Goal: Transaction & Acquisition: Purchase product/service

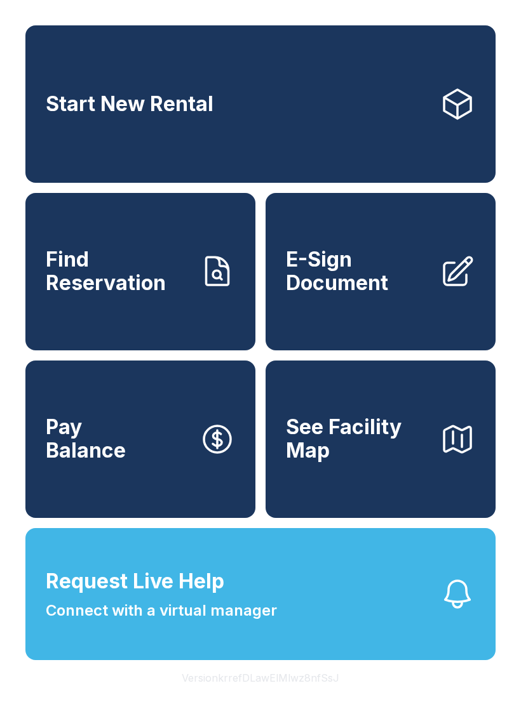
click at [211, 306] on link "Find Reservation" at bounding box center [140, 271] width 230 height 157
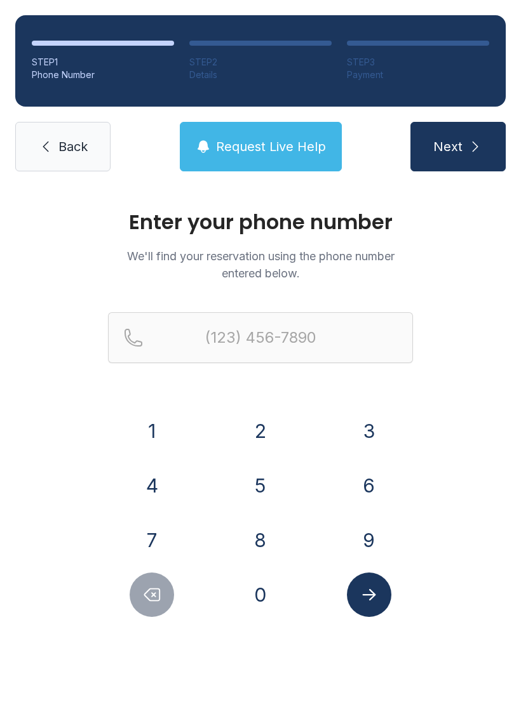
click at [273, 548] on button "8" at bounding box center [260, 540] width 44 height 44
click at [157, 436] on button "1" at bounding box center [152, 431] width 44 height 44
click at [365, 425] on button "3" at bounding box center [369, 431] width 44 height 44
click at [270, 478] on button "5" at bounding box center [260, 485] width 44 height 44
click at [260, 590] on button "0" at bounding box center [260, 595] width 44 height 44
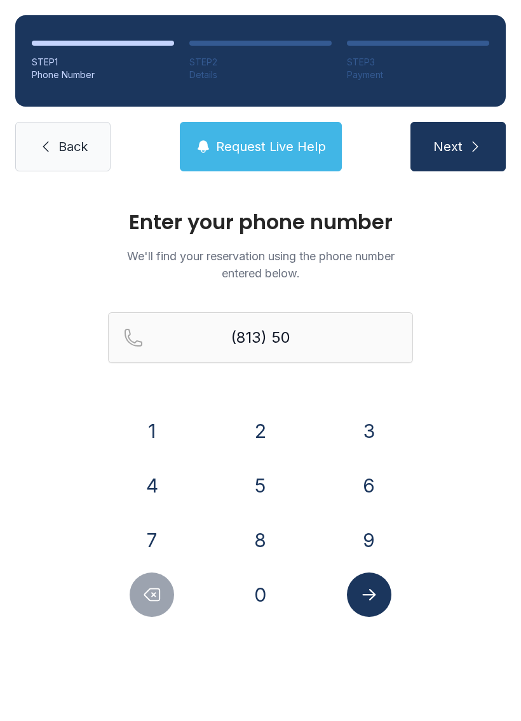
click at [161, 532] on button "7" at bounding box center [152, 540] width 44 height 44
click at [278, 434] on button "2" at bounding box center [260, 431] width 44 height 44
click at [368, 488] on button "6" at bounding box center [369, 485] width 44 height 44
click at [367, 488] on button "6" at bounding box center [369, 485] width 44 height 44
click at [262, 488] on button "5" at bounding box center [260, 485] width 44 height 44
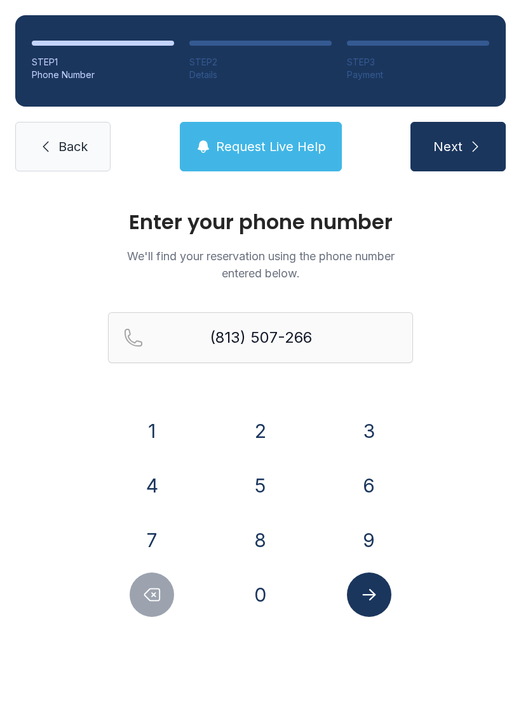
type input "[PHONE_NUMBER]"
click at [373, 613] on button "Submit lookup form" at bounding box center [369, 595] width 44 height 44
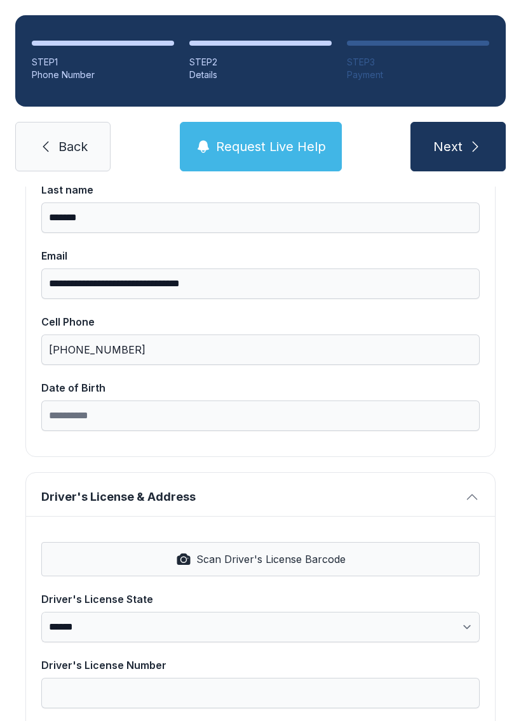
scroll to position [222, 0]
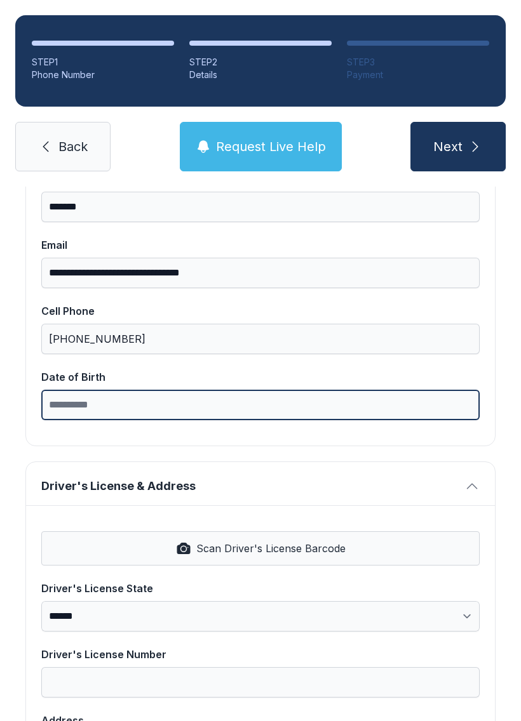
click at [329, 403] on input "Date of Birth" at bounding box center [260, 405] width 438 height 30
type input "**********"
click at [457, 147] on button "Next" at bounding box center [457, 147] width 95 height 50
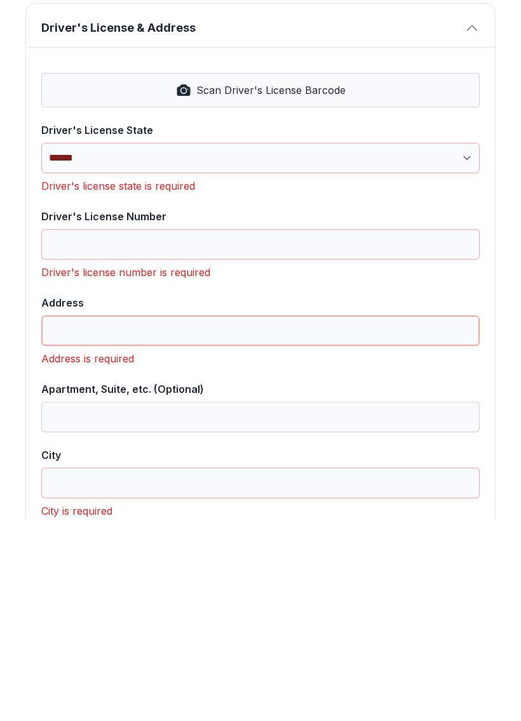
scroll to position [477, 0]
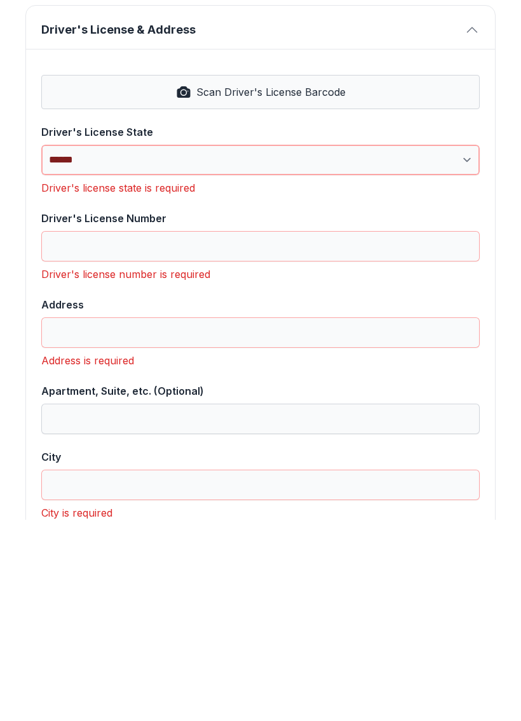
click at [466, 346] on select "**********" at bounding box center [260, 361] width 438 height 30
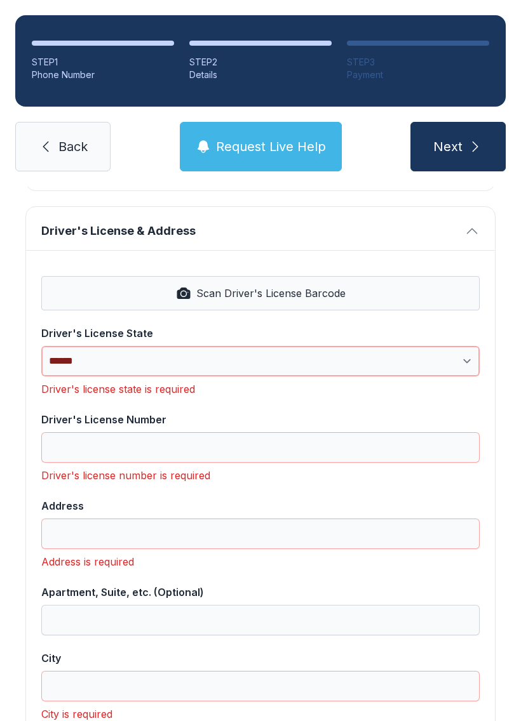
click at [449, 346] on select "**********" at bounding box center [260, 361] width 438 height 30
select select "**"
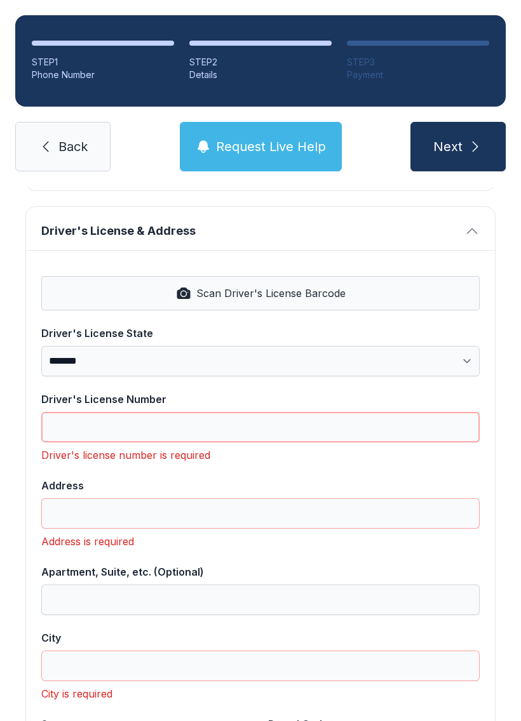
click at [293, 412] on input "Driver's License Number" at bounding box center [260, 427] width 438 height 30
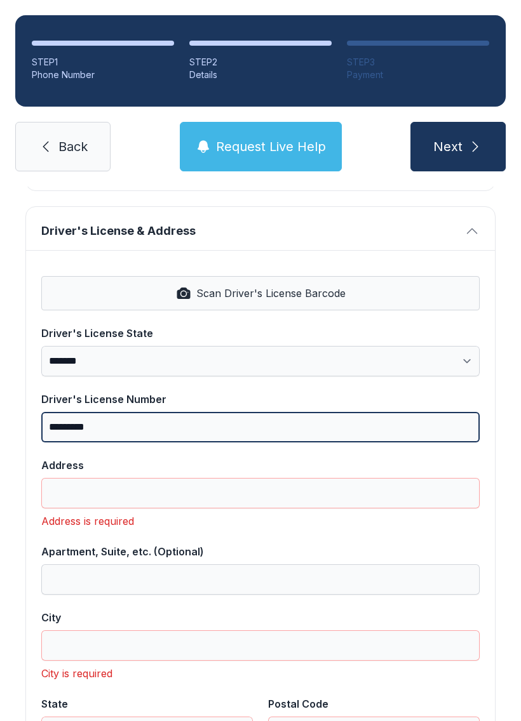
type input "*********"
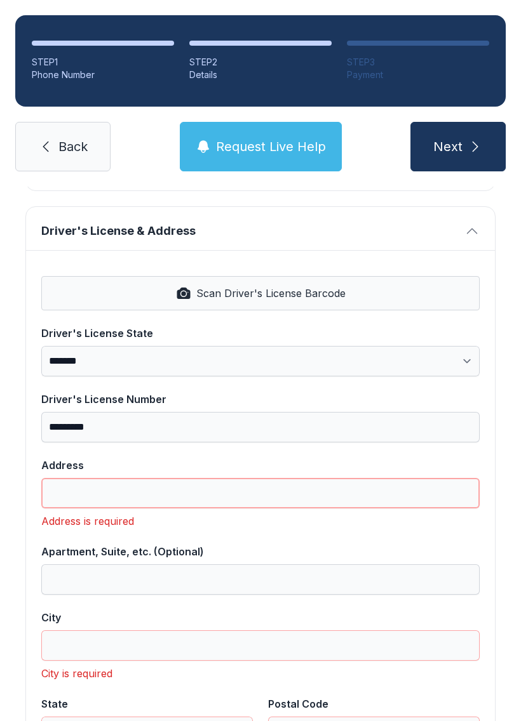
click at [356, 478] on input "Address" at bounding box center [260, 493] width 438 height 30
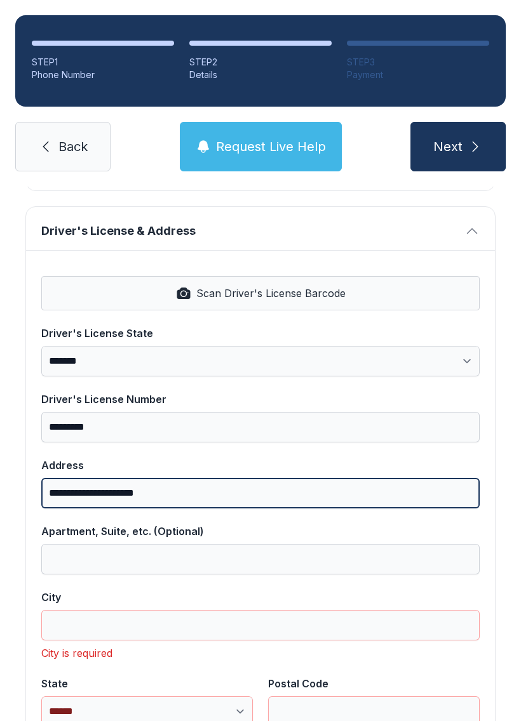
type input "**********"
click at [457, 122] on button "Next" at bounding box center [457, 147] width 95 height 50
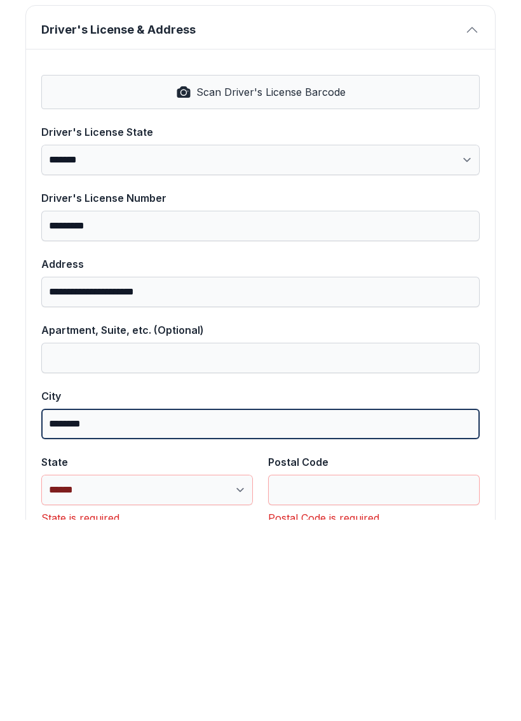
type input "********"
click at [457, 122] on button "Next" at bounding box center [457, 147] width 95 height 50
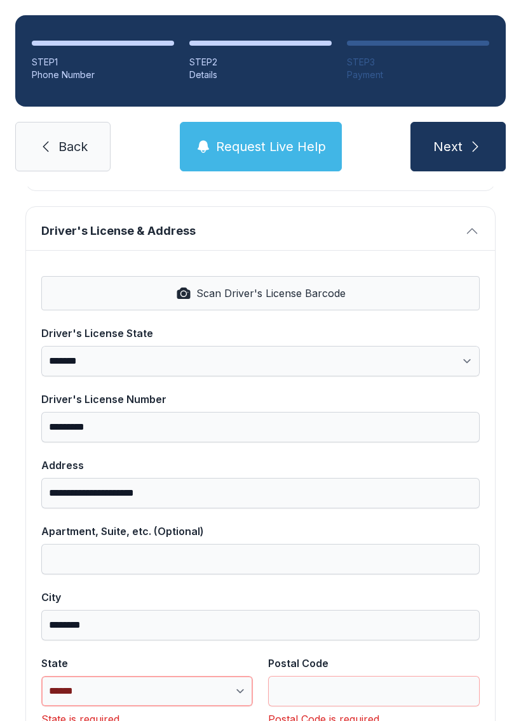
select select "**"
click at [376, 676] on input "Postal Code" at bounding box center [373, 691] width 211 height 30
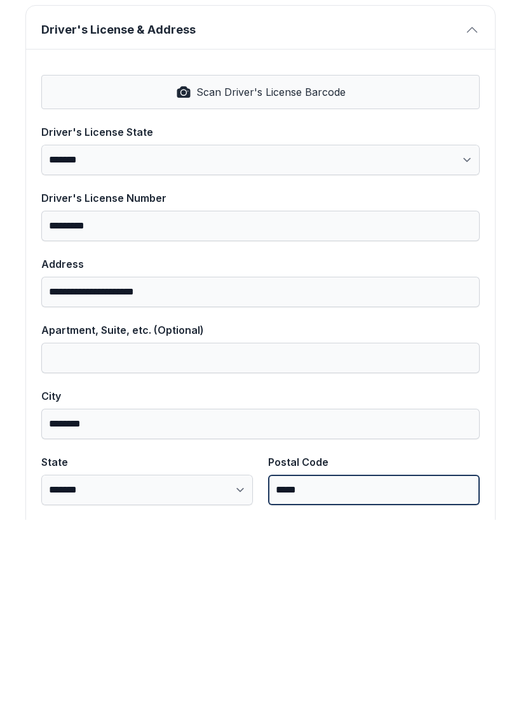
type input "*****"
click at [457, 122] on button "Next" at bounding box center [457, 147] width 95 height 50
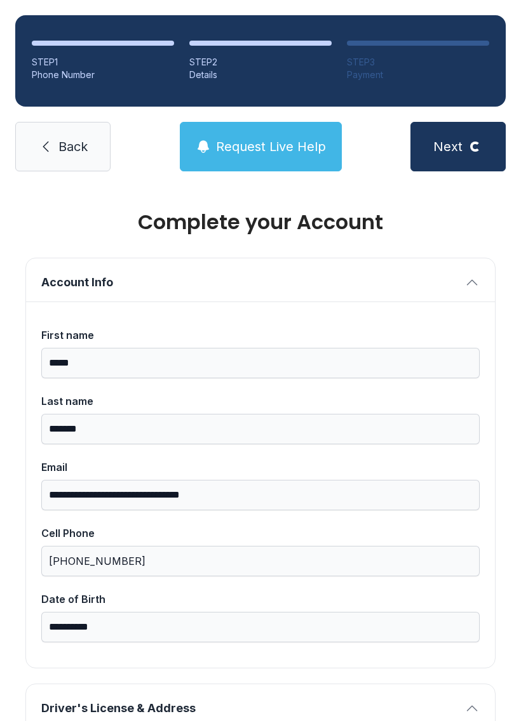
scroll to position [0, 0]
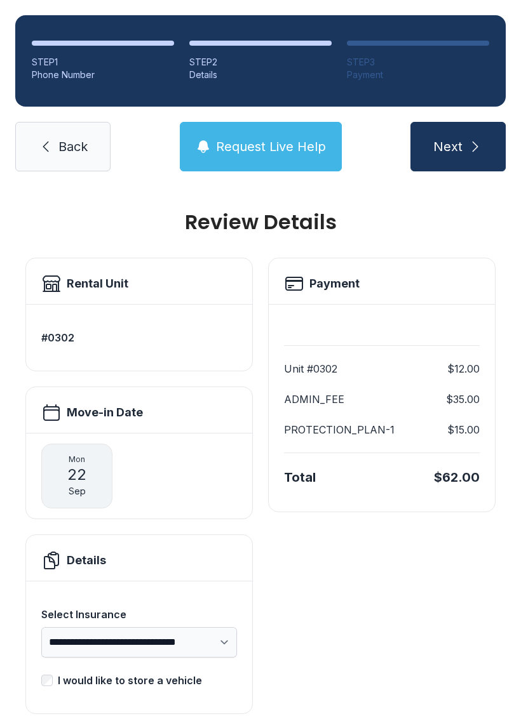
click at [74, 330] on h3 "#0302" at bounding box center [139, 337] width 196 height 15
click at [65, 138] on span "Back" at bounding box center [72, 147] width 29 height 18
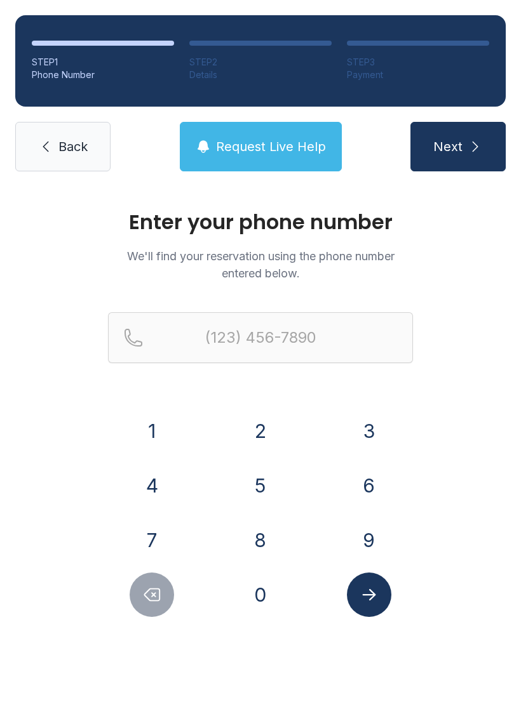
click at [265, 552] on button "8" at bounding box center [260, 540] width 44 height 44
click at [159, 429] on button "1" at bounding box center [152, 431] width 44 height 44
click at [376, 425] on button "3" at bounding box center [369, 431] width 44 height 44
click at [257, 481] on button "5" at bounding box center [260, 485] width 44 height 44
click at [268, 609] on button "0" at bounding box center [260, 595] width 44 height 44
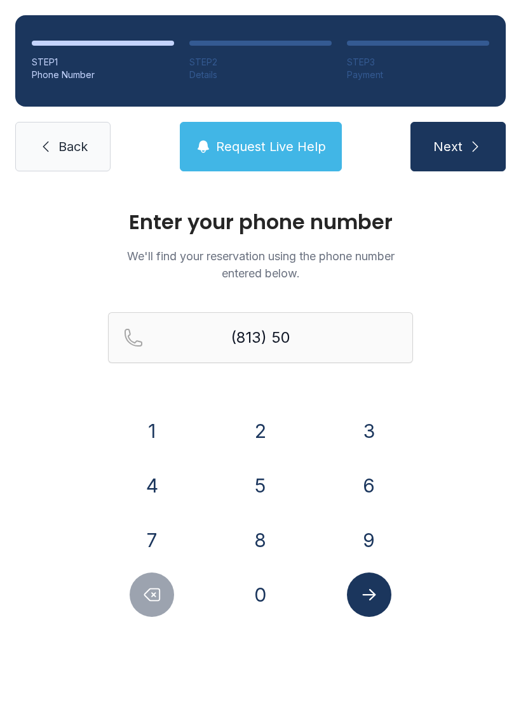
click at [259, 437] on button "2" at bounding box center [260, 431] width 44 height 44
click at [373, 498] on button "6" at bounding box center [369, 485] width 44 height 44
click at [362, 486] on button "6" at bounding box center [369, 485] width 44 height 44
click at [264, 488] on button "5" at bounding box center [260, 485] width 44 height 44
click at [157, 591] on icon "Delete number" at bounding box center [151, 594] width 19 height 19
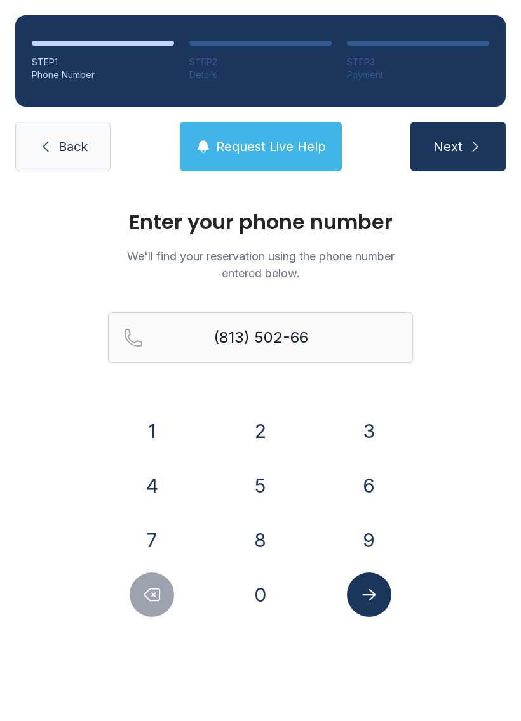
click at [157, 590] on icon "Delete number" at bounding box center [151, 594] width 19 height 19
click at [161, 587] on icon "Delete number" at bounding box center [151, 594] width 19 height 19
click at [160, 587] on icon "Delete number" at bounding box center [151, 594] width 19 height 19
click at [150, 536] on button "7" at bounding box center [152, 540] width 44 height 44
click at [260, 430] on button "2" at bounding box center [260, 431] width 44 height 44
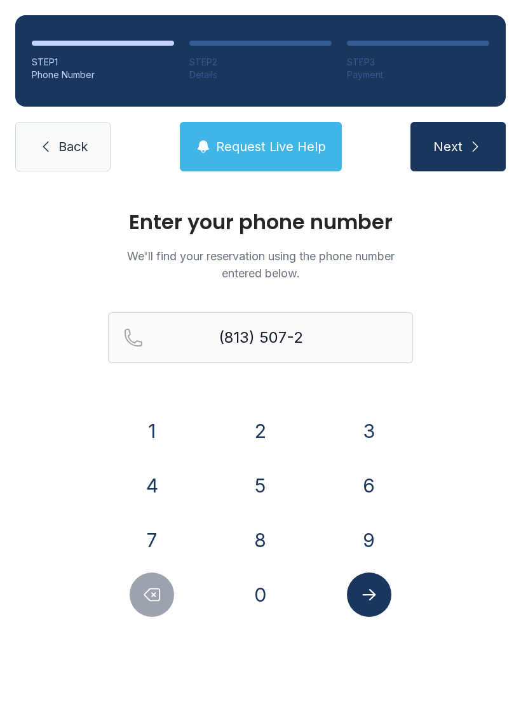
click at [367, 491] on button "6" at bounding box center [369, 485] width 44 height 44
click at [367, 490] on button "6" at bounding box center [369, 485] width 44 height 44
click at [260, 484] on button "5" at bounding box center [260, 485] width 44 height 44
type input "[PHONE_NUMBER]"
click at [373, 607] on button "Submit lookup form" at bounding box center [369, 595] width 44 height 44
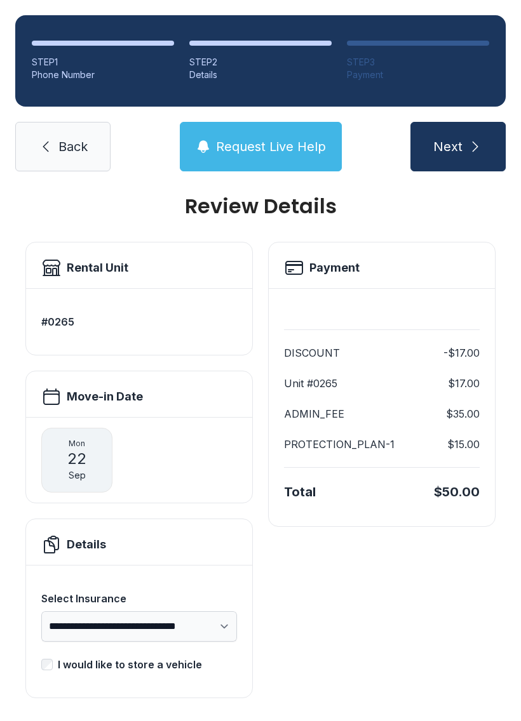
scroll to position [16, 0]
click at [463, 145] on button "Next" at bounding box center [457, 147] width 95 height 50
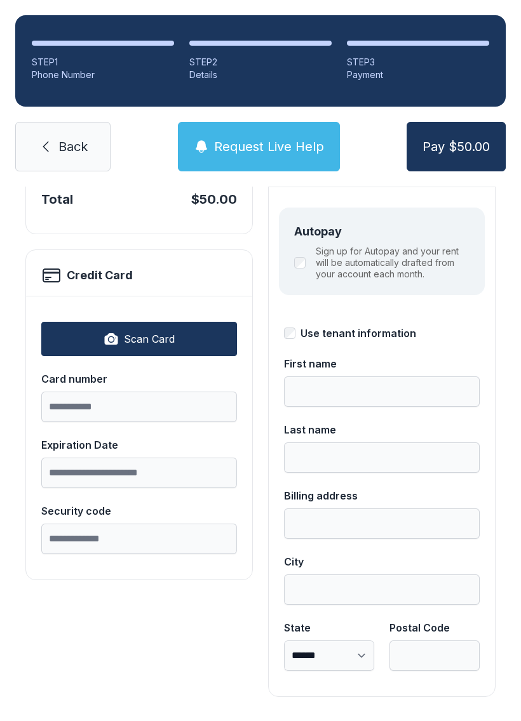
scroll to position [138, 0]
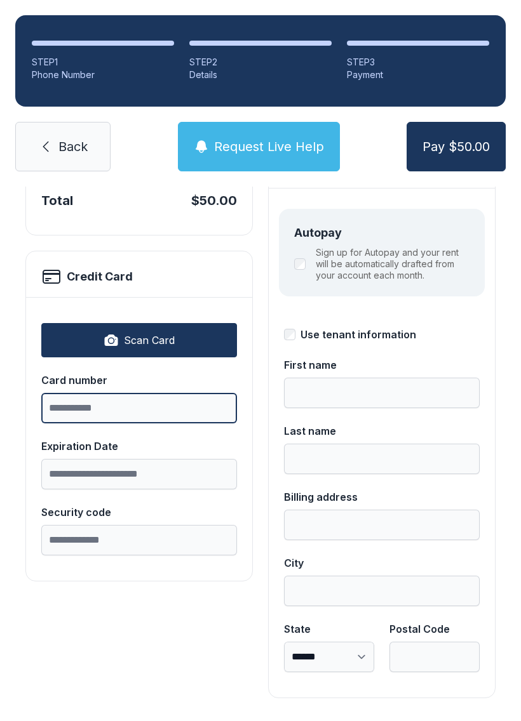
click at [197, 406] on input "Card number" at bounding box center [139, 408] width 196 height 30
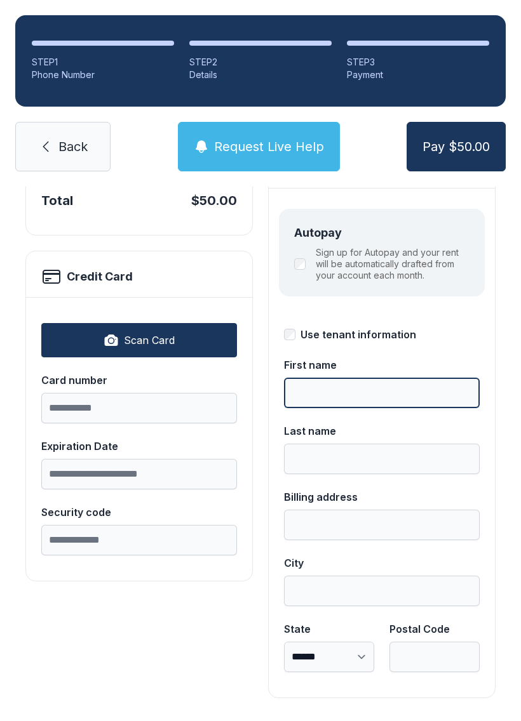
click at [404, 394] on input "First name" at bounding box center [382, 393] width 196 height 30
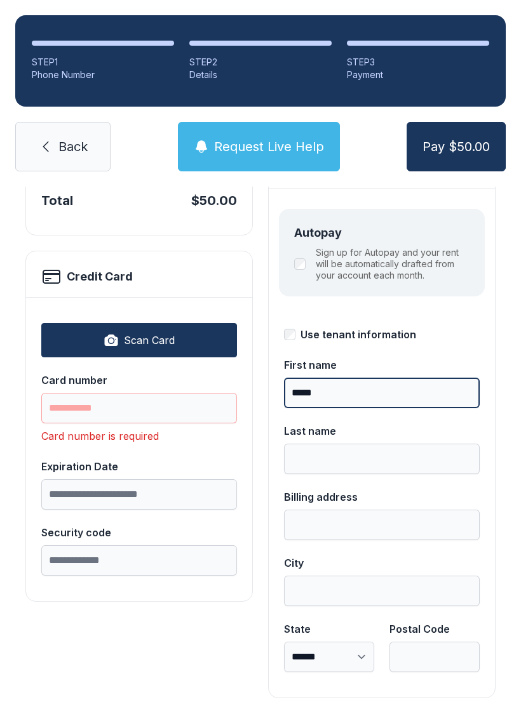
type input "*****"
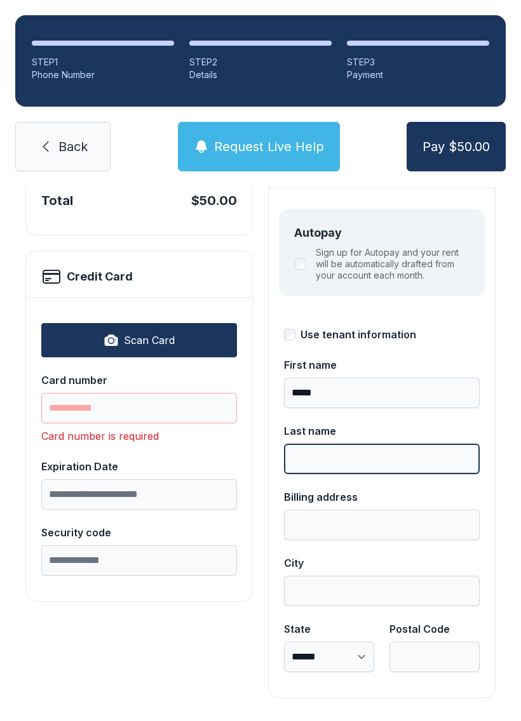
click at [379, 460] on input "Last name" at bounding box center [382, 459] width 196 height 30
type input "*******"
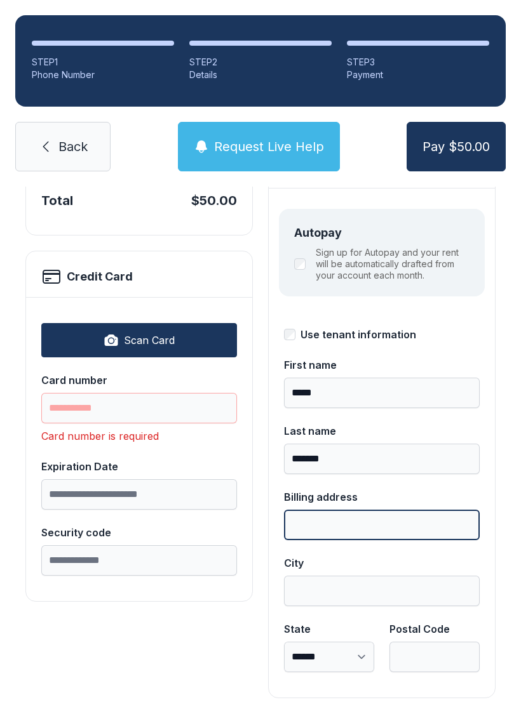
click at [412, 523] on input "Billing address" at bounding box center [382, 525] width 196 height 30
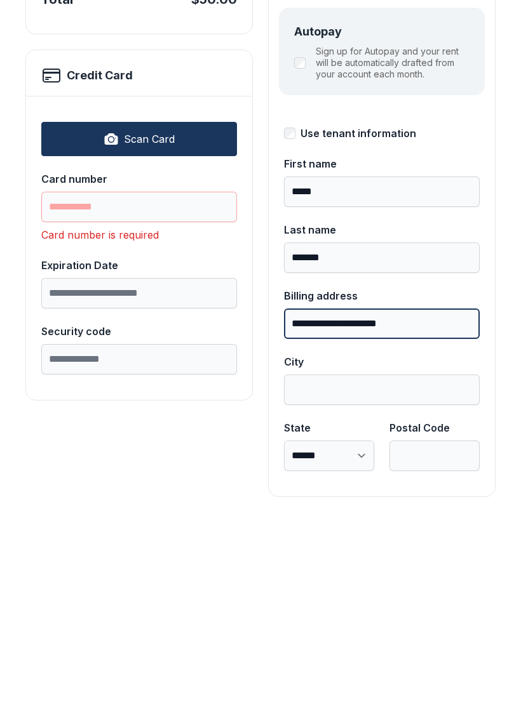
type input "**********"
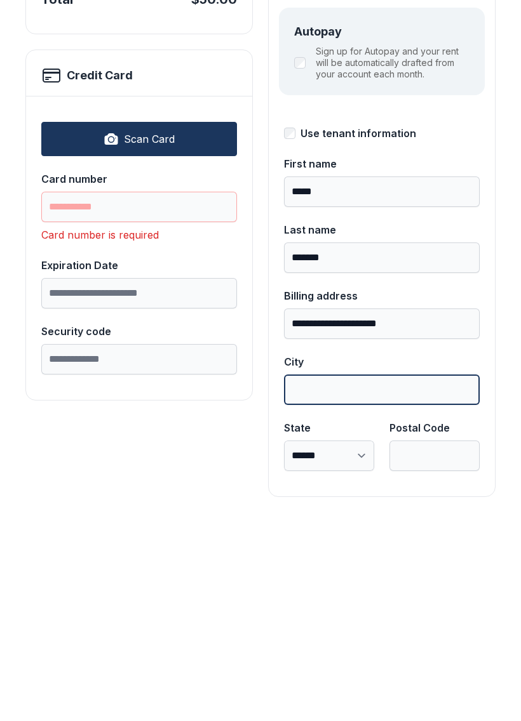
click at [382, 576] on input "City" at bounding box center [382, 591] width 196 height 30
type input "********"
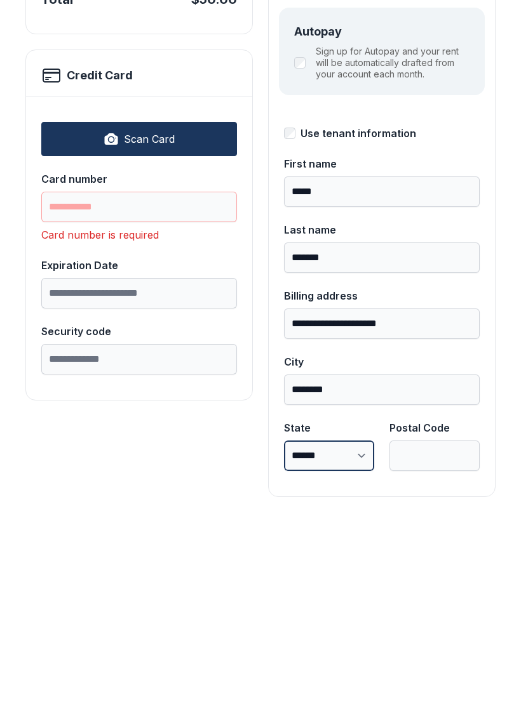
click at [351, 642] on select "**********" at bounding box center [329, 657] width 90 height 30
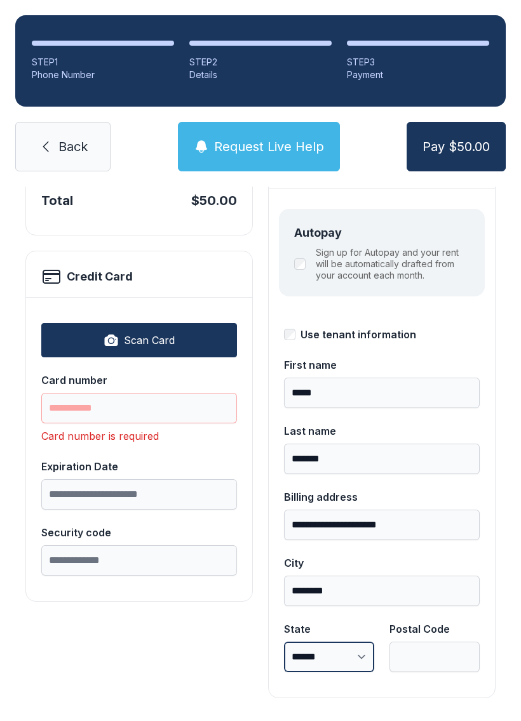
select select "**"
click at [426, 642] on input "Postal Code" at bounding box center [434, 657] width 90 height 30
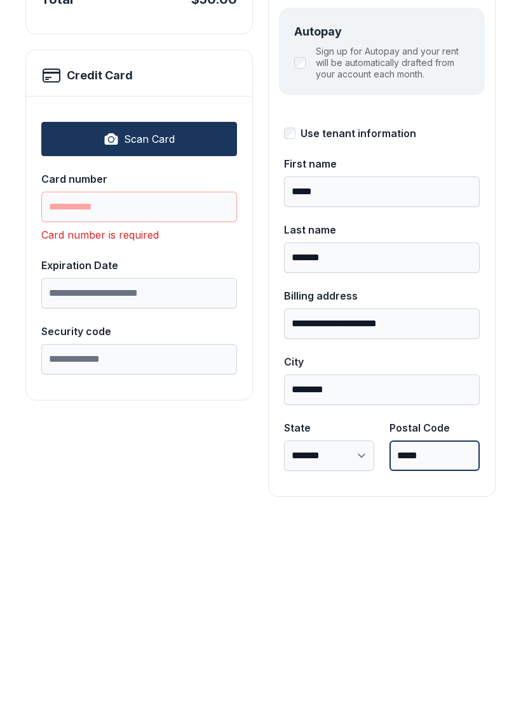
type input "*****"
click at [177, 393] on input "Card number" at bounding box center [139, 408] width 196 height 30
click at [186, 323] on button "Scan Card" at bounding box center [139, 340] width 196 height 34
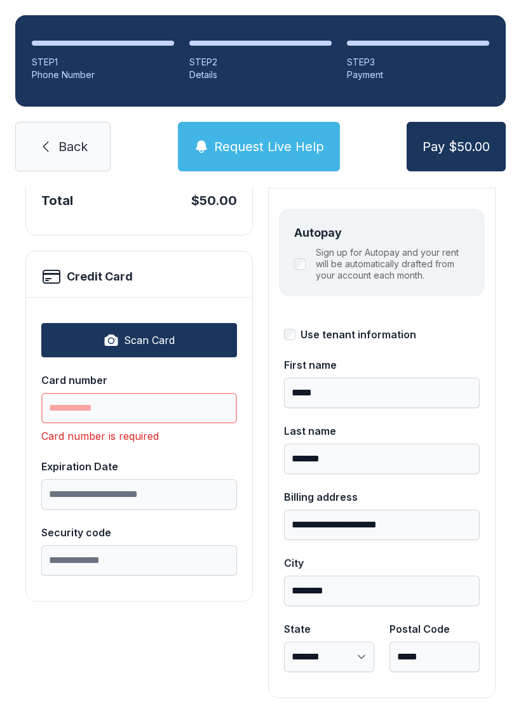
click at [150, 393] on input "Card number" at bounding box center [139, 408] width 196 height 30
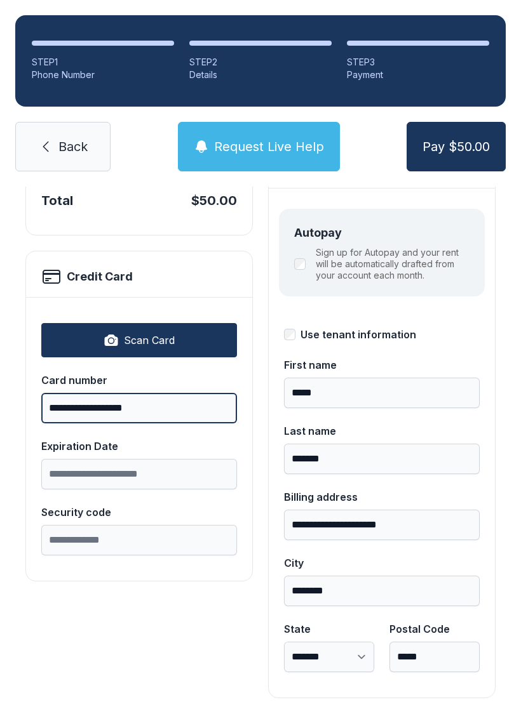
type input "**********"
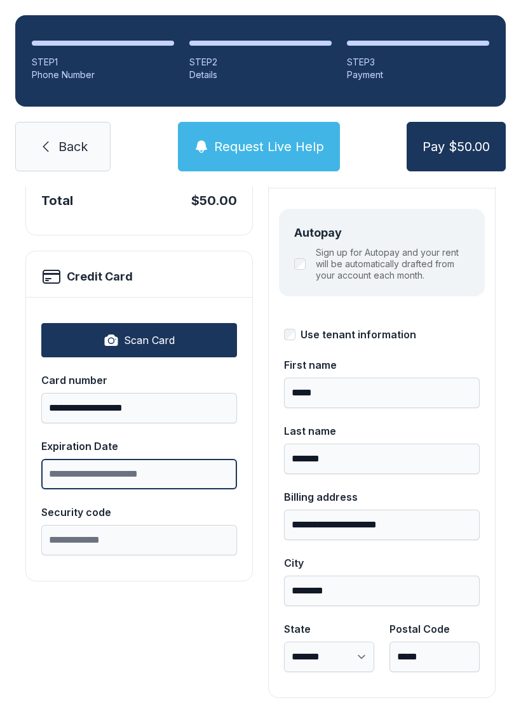
click at [199, 459] on input "Expiration Date" at bounding box center [139, 474] width 196 height 30
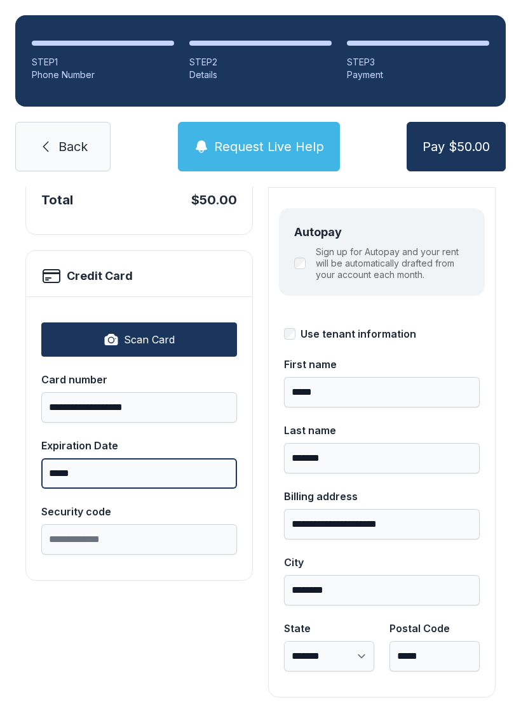
scroll to position [138, 0]
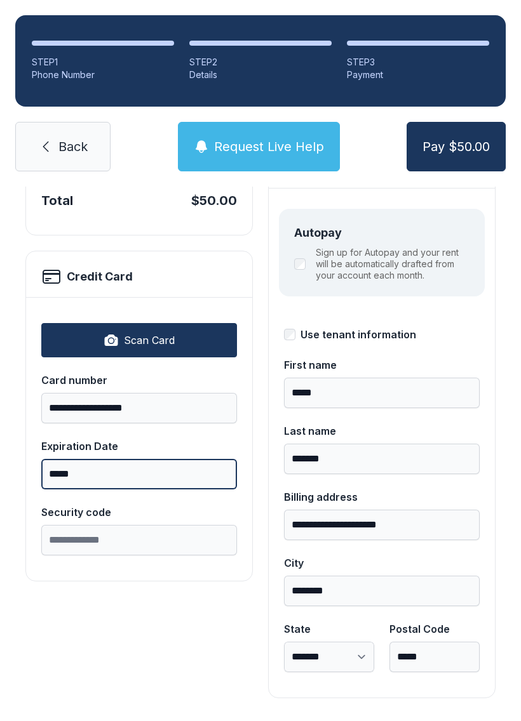
type input "*****"
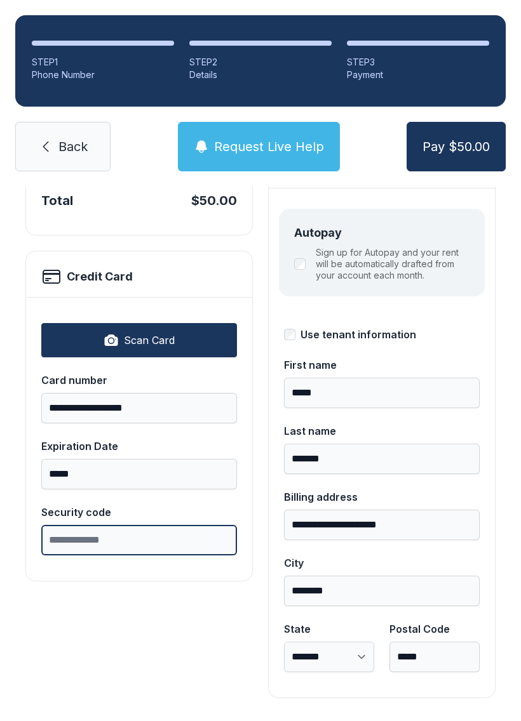
click at [166, 525] on input "Security code" at bounding box center [139, 540] width 196 height 30
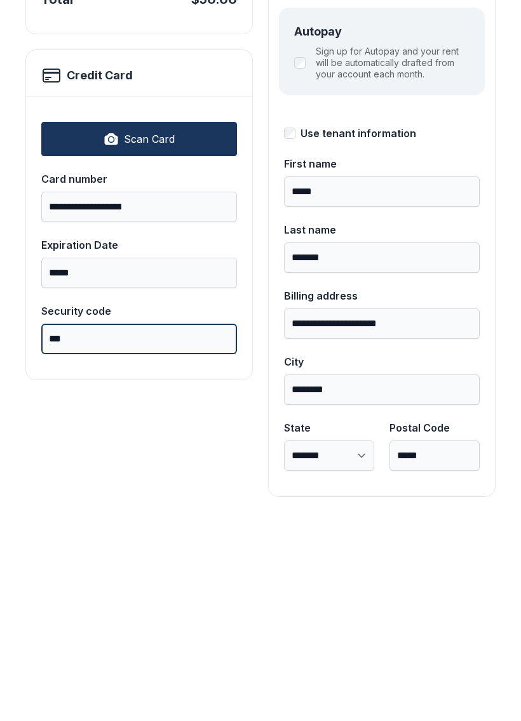
type input "***"
click at [455, 122] on button "Pay $50.00" at bounding box center [455, 147] width 99 height 50
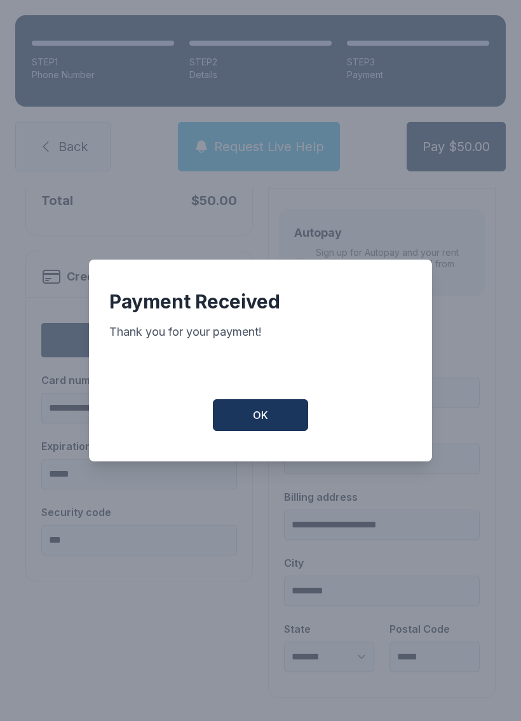
click at [274, 406] on button "OK" at bounding box center [260, 415] width 95 height 32
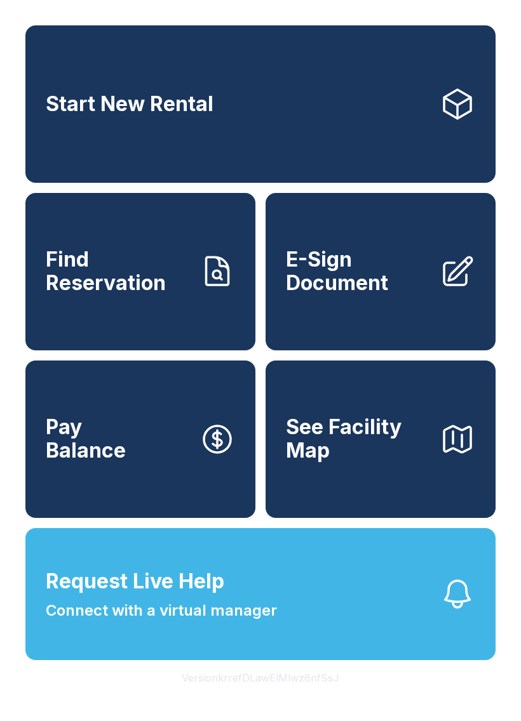
click at [283, 117] on link "Start New Rental" at bounding box center [260, 103] width 470 height 157
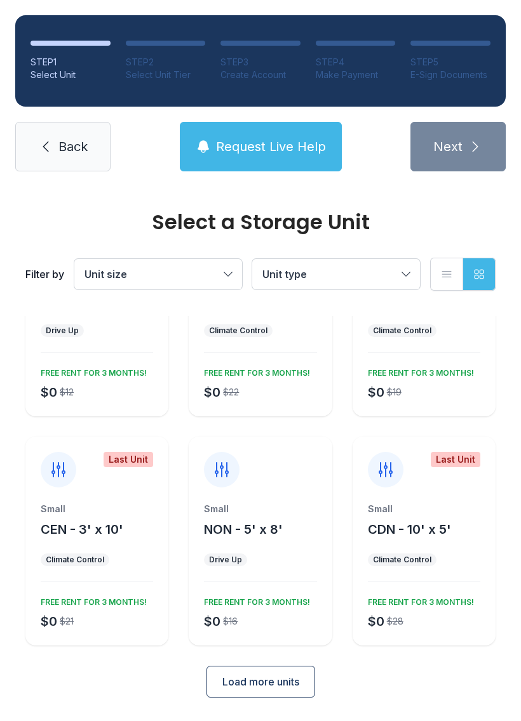
scroll to position [110, 0]
click at [228, 276] on button "Unit size" at bounding box center [158, 274] width 168 height 30
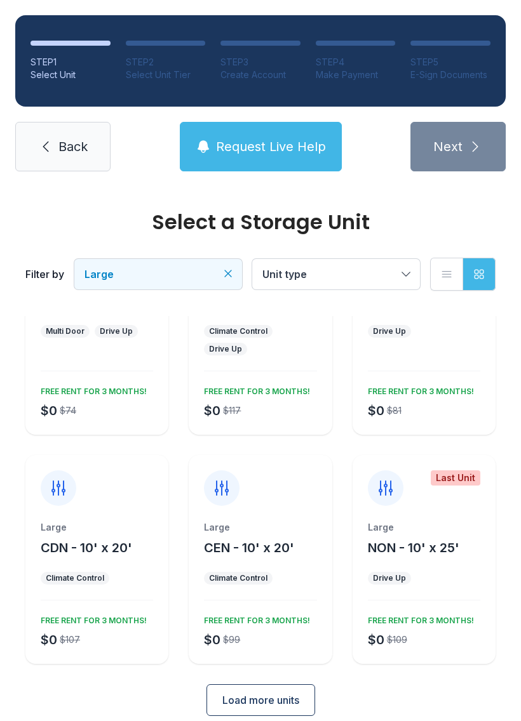
click at [249, 551] on span "CEN - 10' x 20'" at bounding box center [249, 547] width 90 height 15
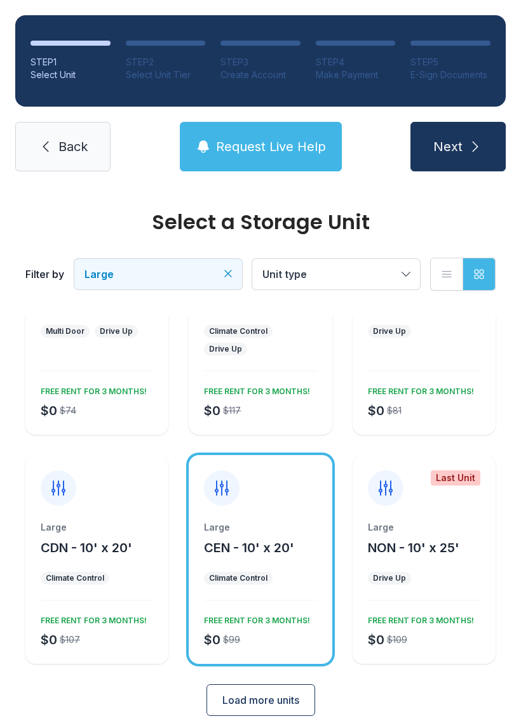
click at [458, 150] on span "Next" at bounding box center [447, 147] width 29 height 18
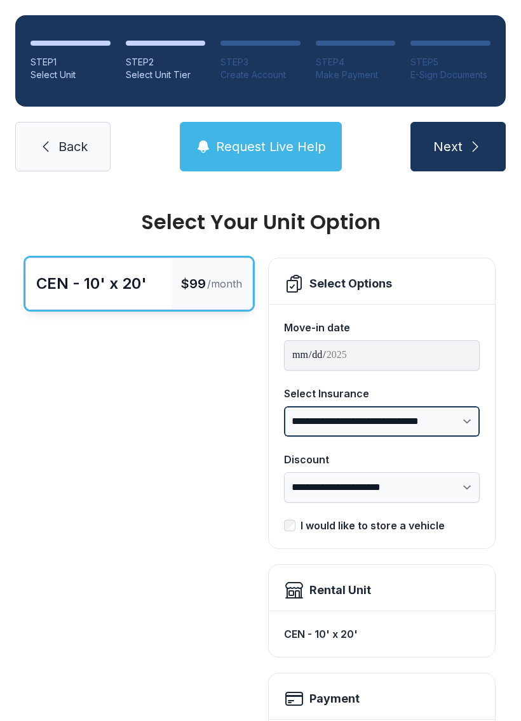
click at [464, 417] on select "**********" at bounding box center [382, 421] width 196 height 30
click at [466, 417] on select "**********" at bounding box center [382, 421] width 196 height 30
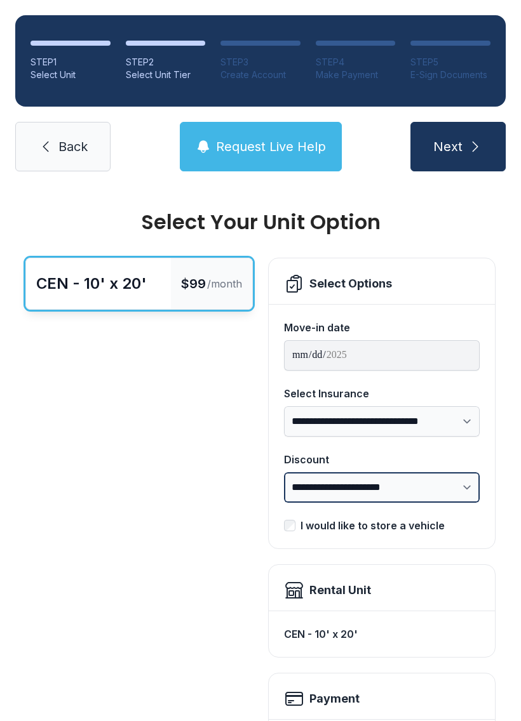
click at [459, 484] on select "**********" at bounding box center [382, 487] width 196 height 30
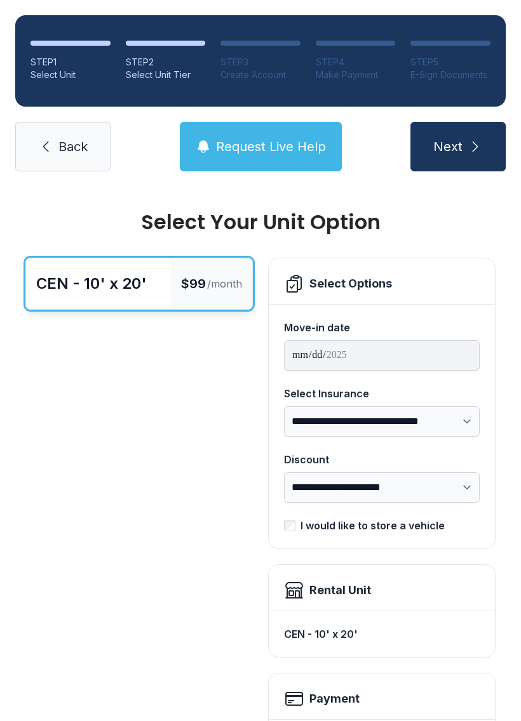
click at [454, 151] on span "Next" at bounding box center [447, 147] width 29 height 18
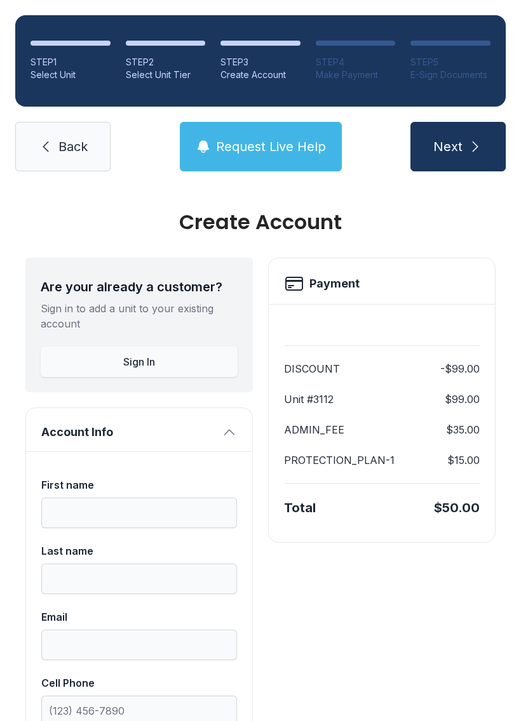
click at [58, 146] on span "Back" at bounding box center [72, 147] width 29 height 18
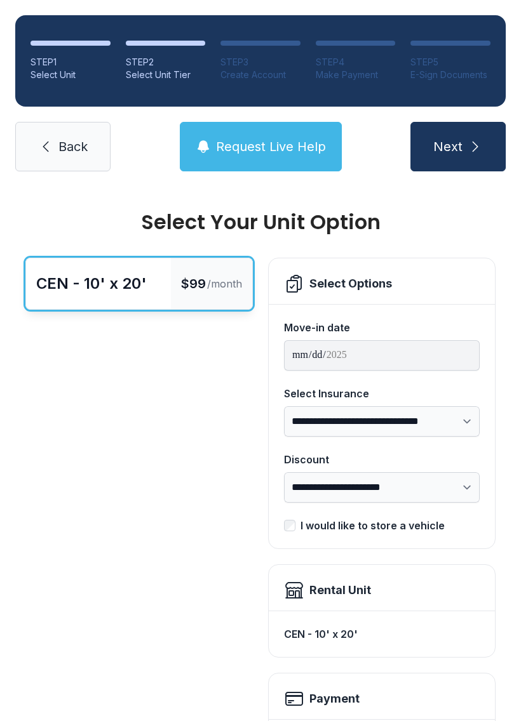
click at [63, 148] on span "Back" at bounding box center [72, 147] width 29 height 18
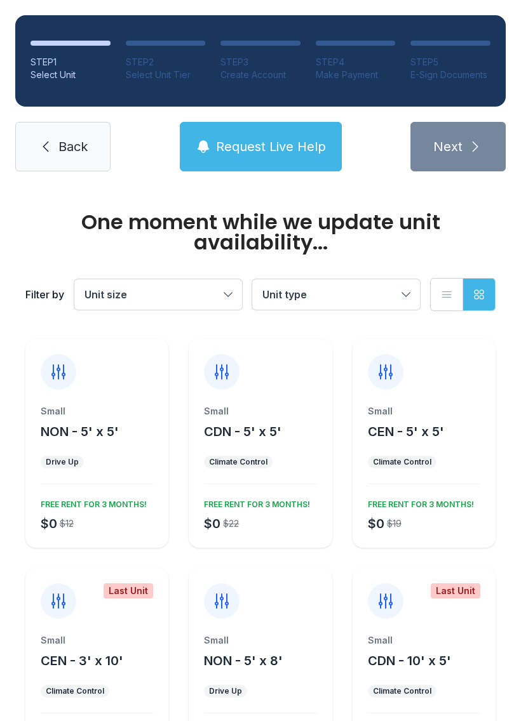
click at [58, 152] on span "Back" at bounding box center [72, 147] width 29 height 18
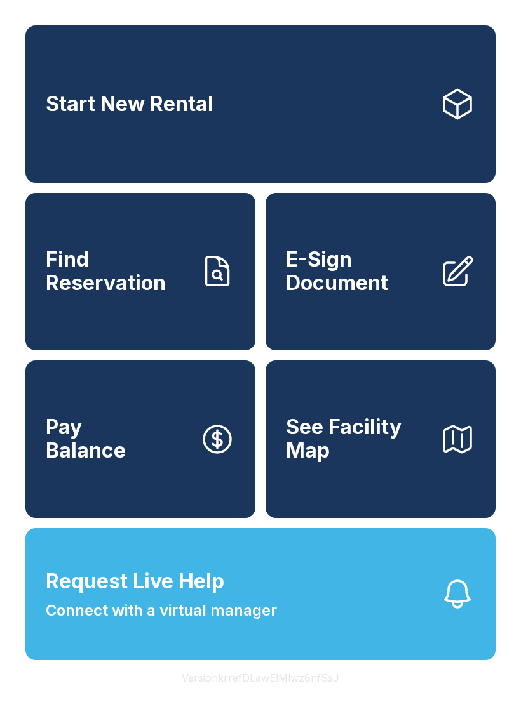
click at [392, 451] on span "See Facility Map" at bounding box center [357, 439] width 143 height 46
click at [210, 109] on span "Start New Rental" at bounding box center [130, 104] width 168 height 23
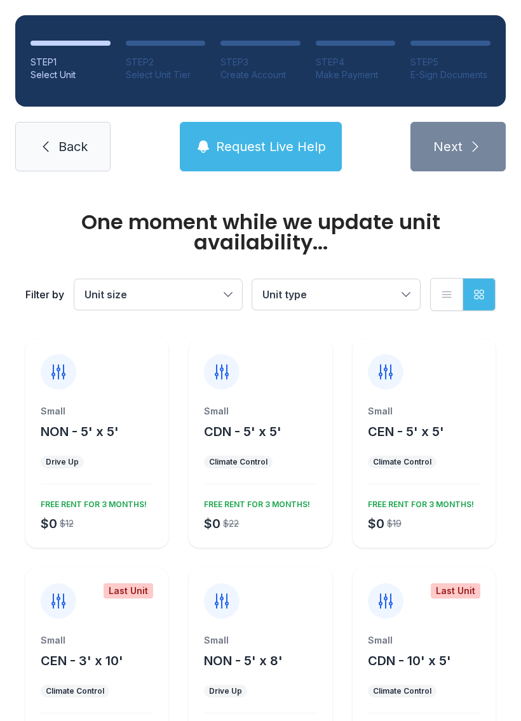
click at [228, 297] on button "Unit size" at bounding box center [158, 294] width 168 height 30
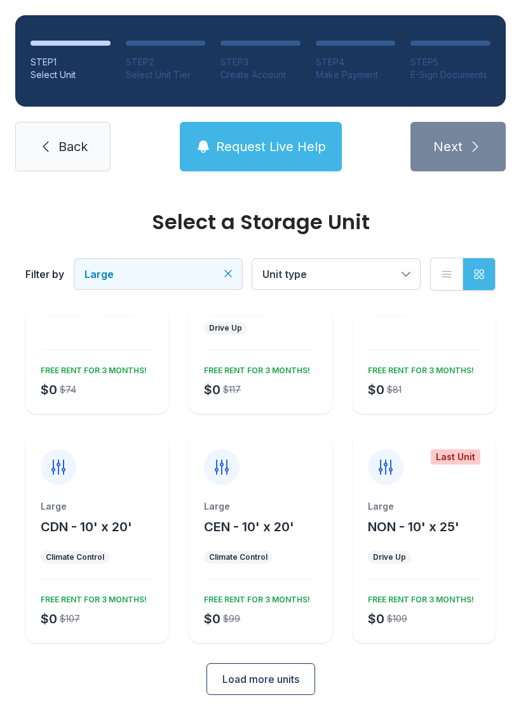
scroll to position [128, 0]
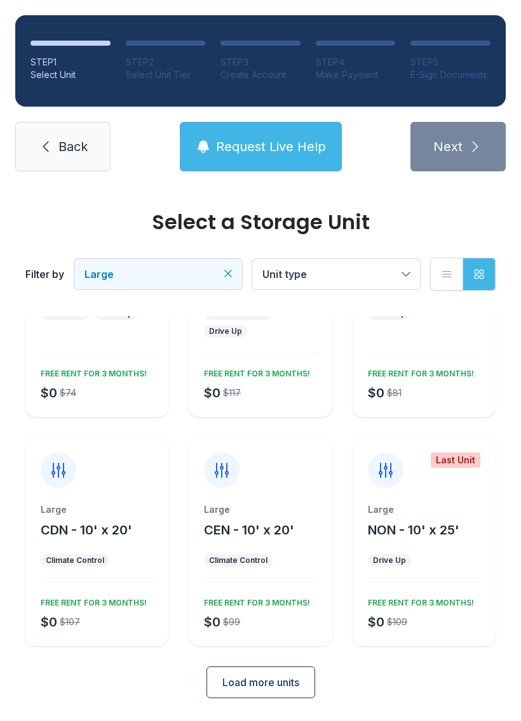
click at [228, 271] on icon "Clear filters" at bounding box center [228, 273] width 13 height 13
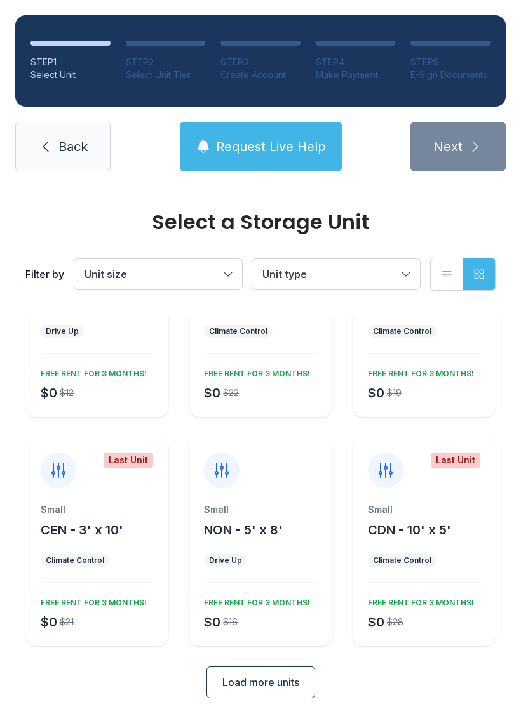
click at [227, 281] on button "Unit size" at bounding box center [158, 274] width 168 height 30
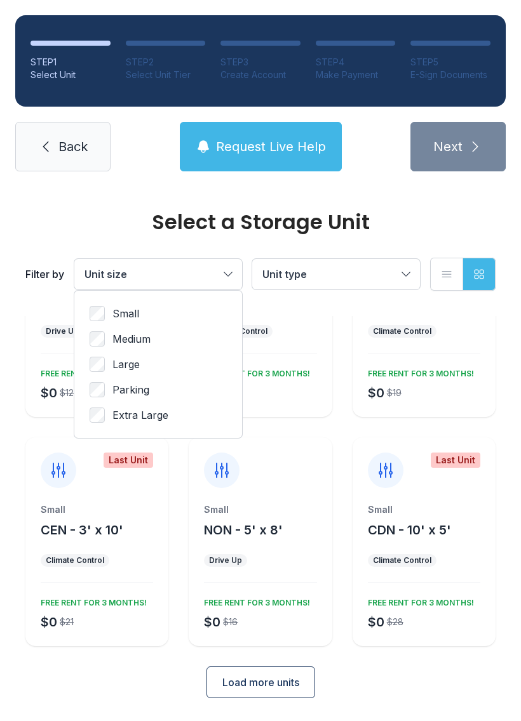
click at [135, 336] on span "Medium" at bounding box center [131, 338] width 38 height 15
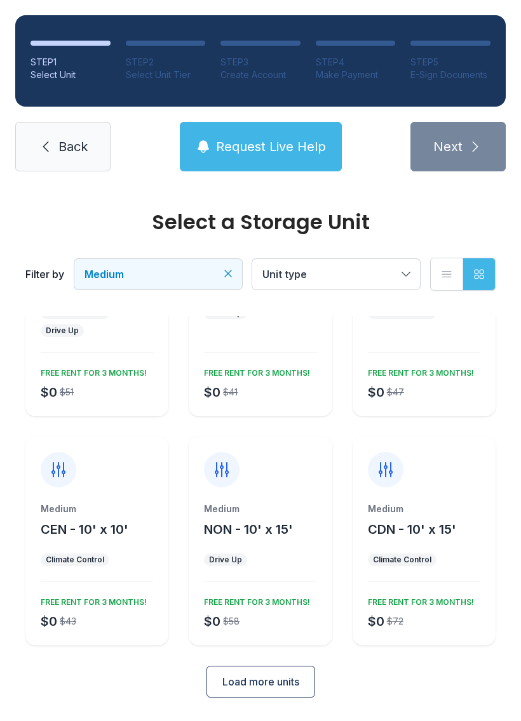
scroll to position [128, 0]
click at [65, 156] on link "Back" at bounding box center [62, 147] width 95 height 50
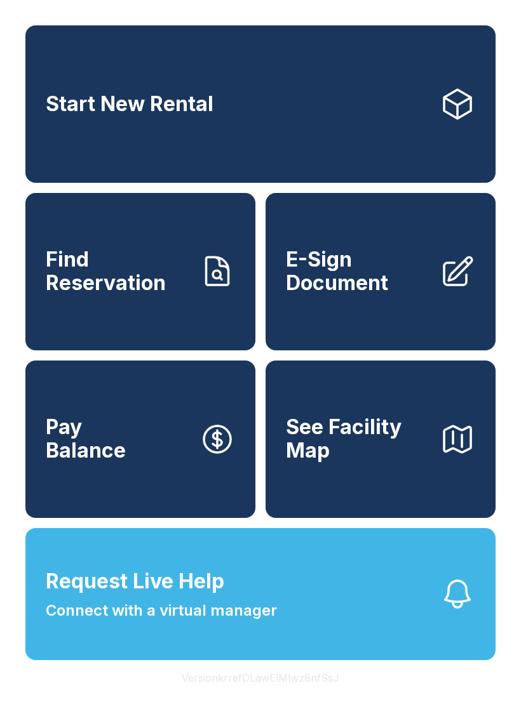
click at [161, 295] on span "Find Reservation" at bounding box center [117, 271] width 143 height 46
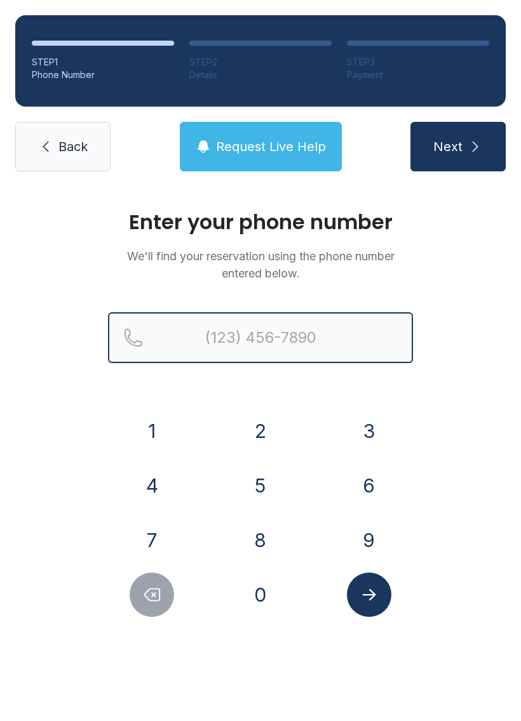
click at [223, 335] on input "Reservation phone number" at bounding box center [260, 337] width 305 height 51
type input "[PHONE_NUMBER]"
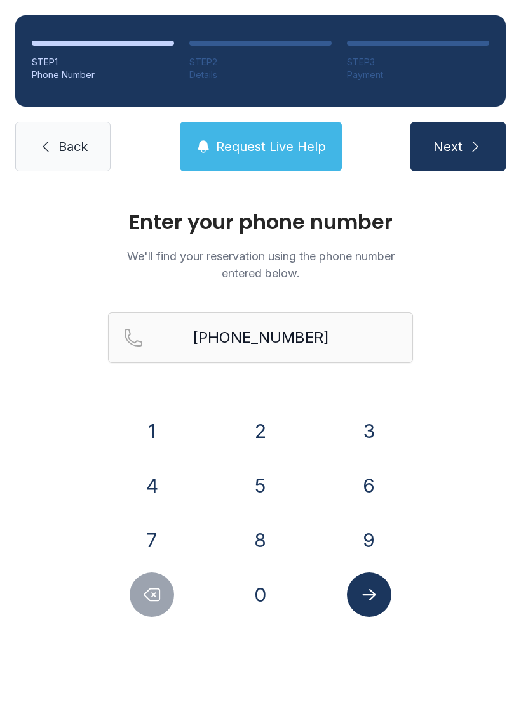
click at [462, 156] on button "Next" at bounding box center [457, 147] width 95 height 50
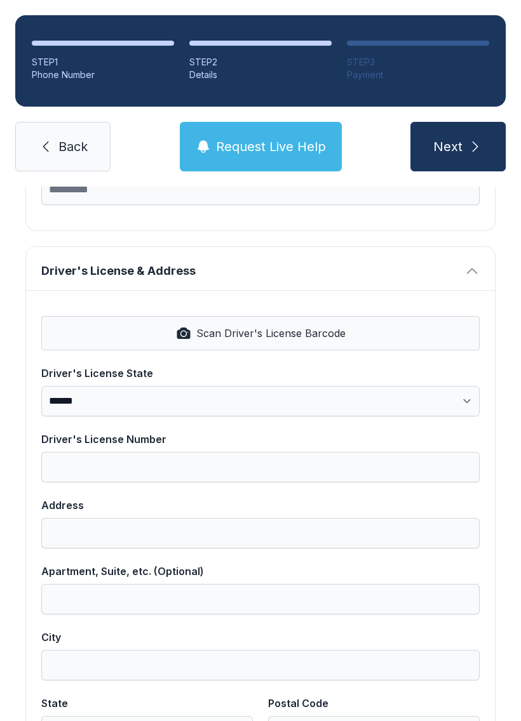
scroll to position [441, 0]
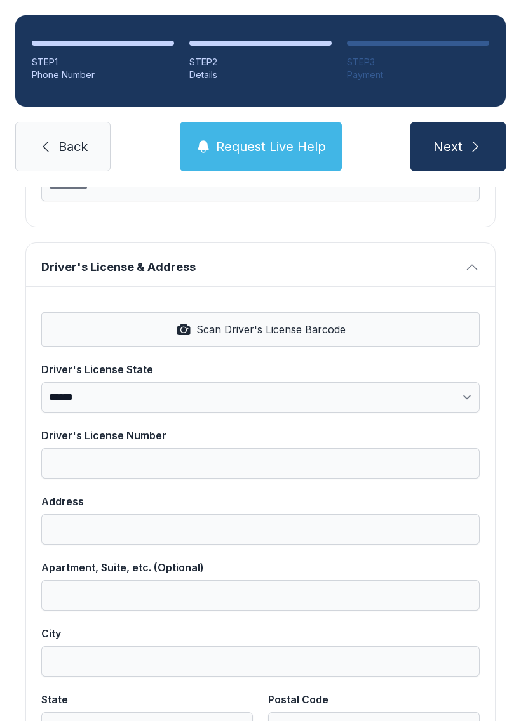
click at [276, 330] on span "Scan Driver's License Barcode" at bounding box center [270, 329] width 149 height 15
select select "**"
type input "*********"
type input "**********"
type input "******"
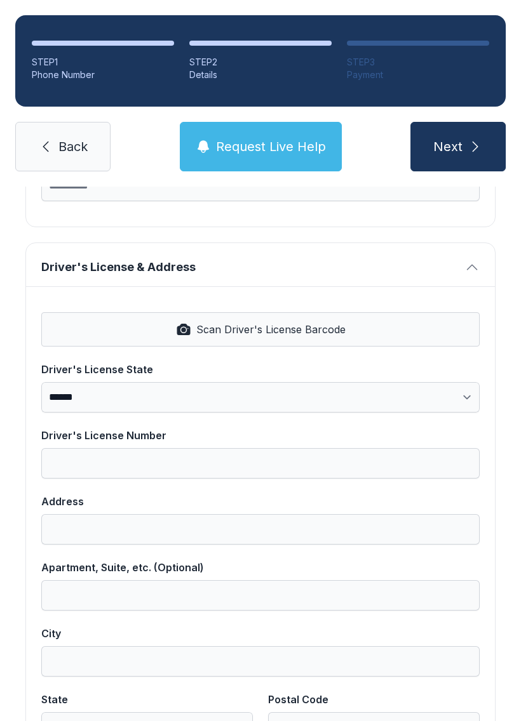
select select "**"
type input "*****"
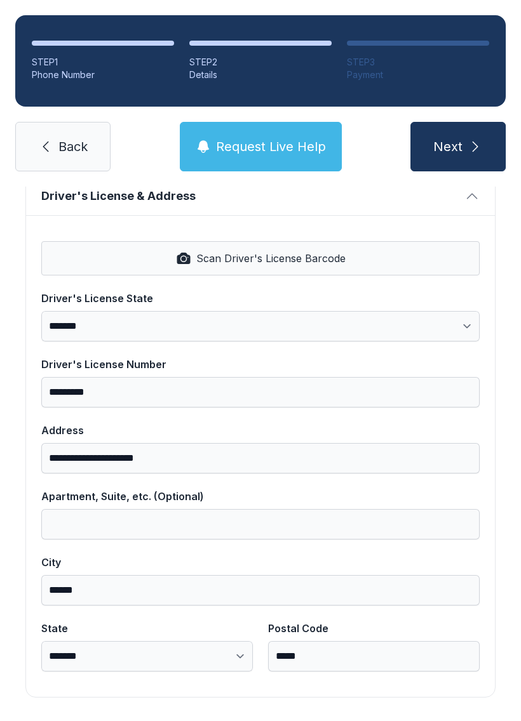
scroll to position [512, 0]
click at [462, 145] on span "Next" at bounding box center [447, 147] width 29 height 18
click at [465, 146] on button "Next" at bounding box center [457, 147] width 95 height 50
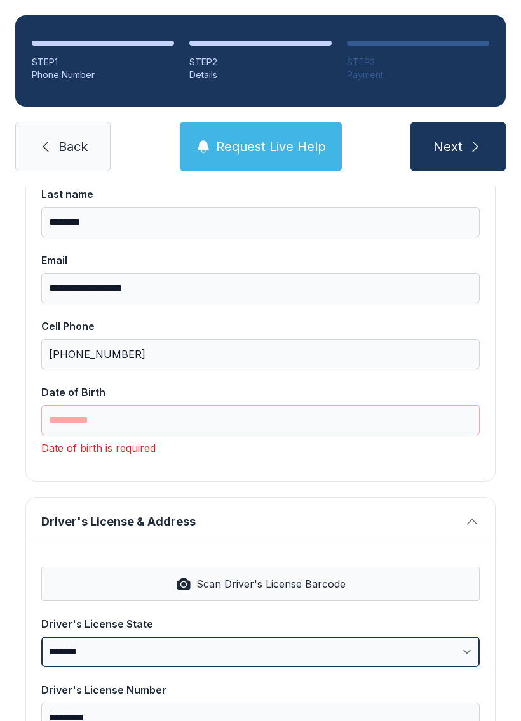
scroll to position [206, 0]
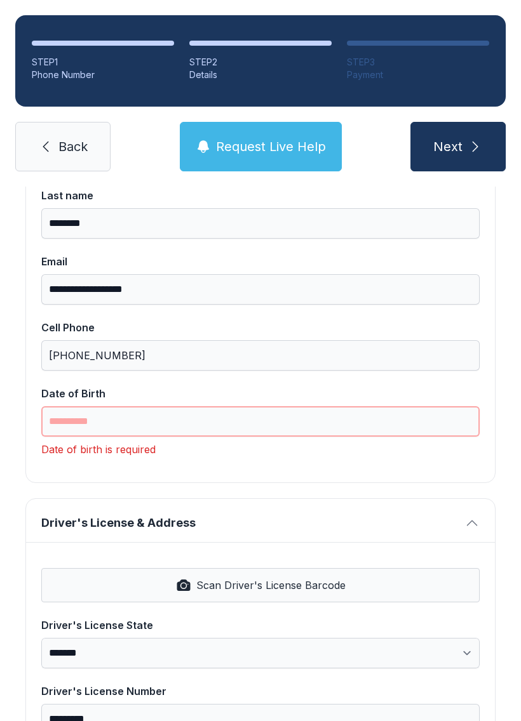
click at [123, 425] on input "Date of Birth" at bounding box center [260, 421] width 438 height 30
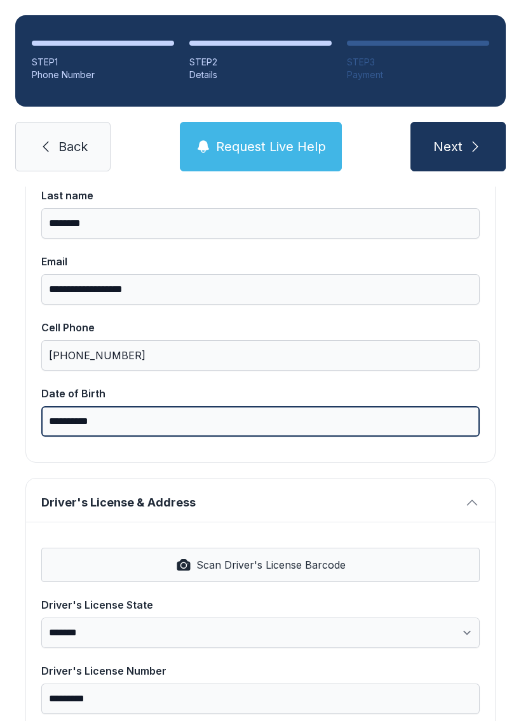
type input "**********"
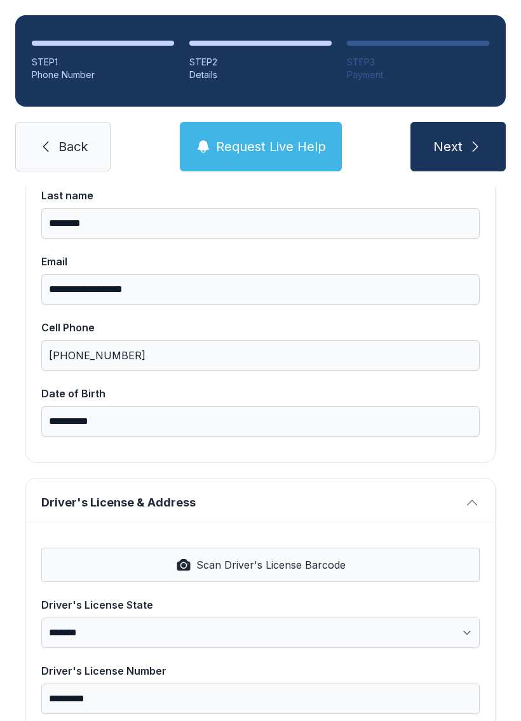
click at [458, 146] on span "Next" at bounding box center [447, 147] width 29 height 18
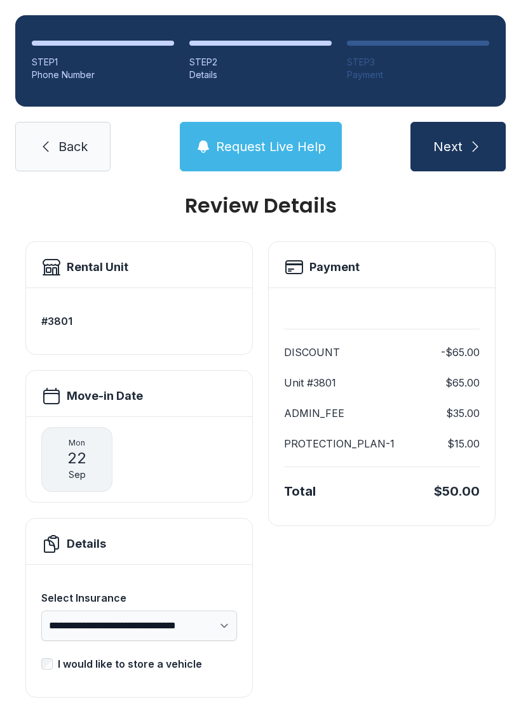
scroll to position [16, 0]
click at [86, 461] on div "[DATE]" at bounding box center [76, 460] width 71 height 65
click at [102, 400] on h2 "Move-in Date" at bounding box center [105, 397] width 76 height 18
click at [44, 402] on icon at bounding box center [51, 396] width 15 height 15
click at [85, 469] on span "22" at bounding box center [76, 459] width 19 height 20
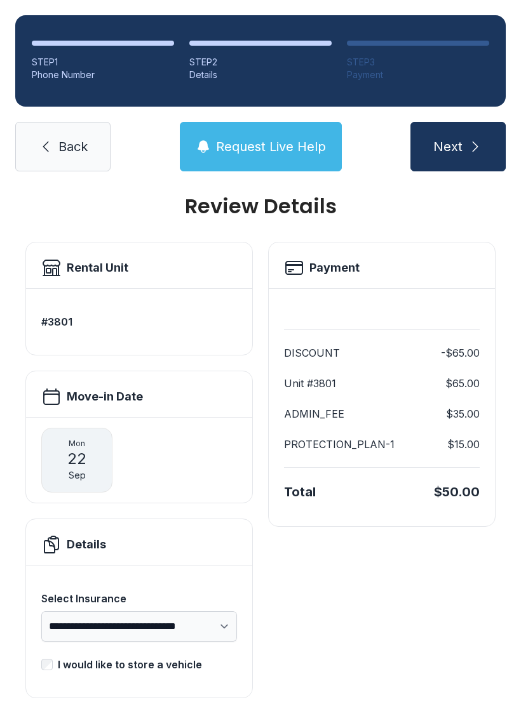
click at [88, 483] on div "[DATE]" at bounding box center [76, 460] width 71 height 65
click at [178, 491] on div "[DATE]" at bounding box center [139, 460] width 226 height 86
click at [175, 491] on div "[DATE]" at bounding box center [139, 460] width 226 height 86
click at [79, 478] on span "Sep" at bounding box center [77, 475] width 17 height 13
click at [79, 477] on span "Sep" at bounding box center [77, 475] width 17 height 13
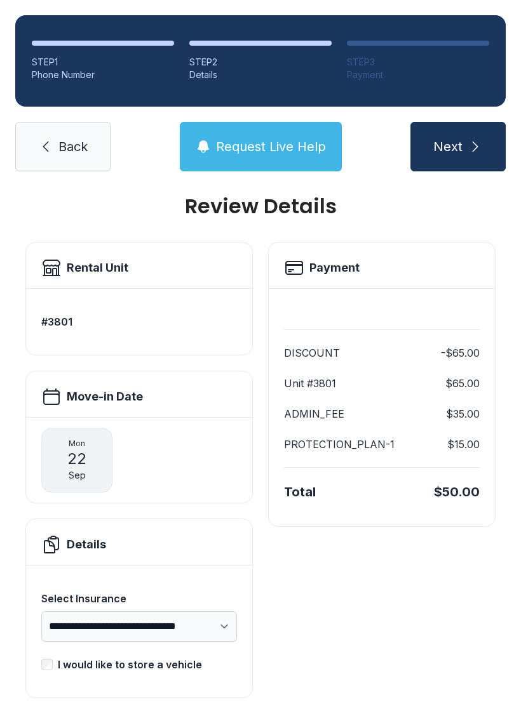
click at [84, 449] on span "22" at bounding box center [76, 459] width 19 height 20
click at [112, 409] on div "Move-in Date" at bounding box center [139, 394] width 226 height 46
click at [44, 397] on icon at bounding box center [51, 396] width 15 height 15
click at [66, 152] on span "Back" at bounding box center [72, 147] width 29 height 18
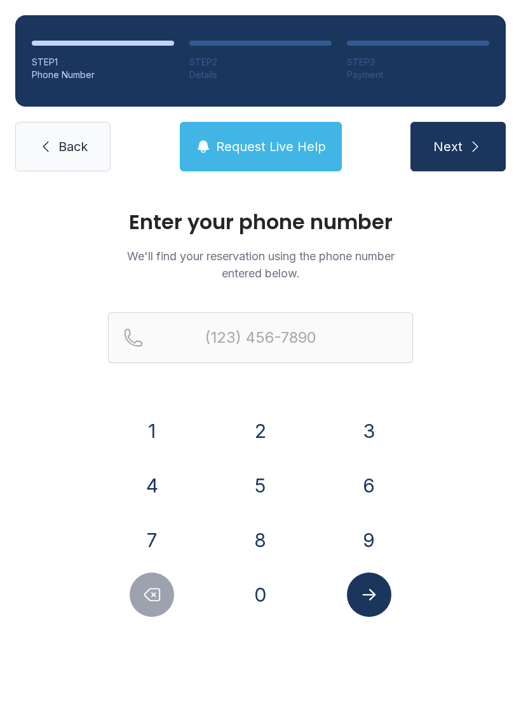
click at [262, 538] on button "8" at bounding box center [260, 540] width 44 height 44
click at [158, 488] on button "4" at bounding box center [152, 485] width 44 height 44
click at [368, 434] on button "3" at bounding box center [369, 431] width 44 height 44
click at [265, 556] on button "8" at bounding box center [260, 540] width 44 height 44
click at [171, 420] on button "1" at bounding box center [152, 431] width 44 height 44
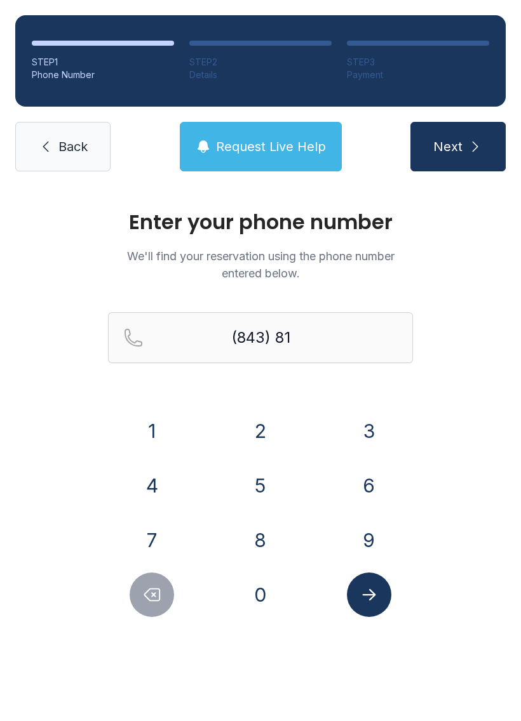
click at [258, 433] on button "2" at bounding box center [260, 431] width 44 height 44
click at [262, 495] on button "5" at bounding box center [260, 485] width 44 height 44
click at [357, 479] on button "6" at bounding box center [369, 485] width 44 height 44
click at [357, 478] on button "6" at bounding box center [369, 485] width 44 height 44
click at [262, 535] on button "8" at bounding box center [260, 540] width 44 height 44
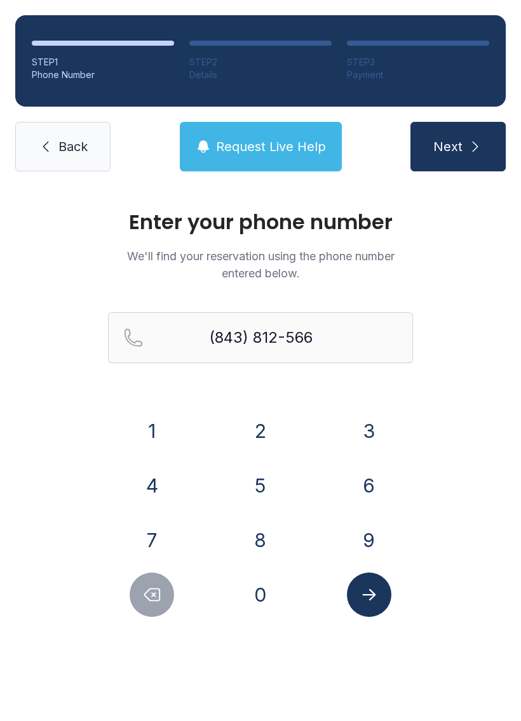
type input "[PHONE_NUMBER]"
click at [382, 592] on button "Submit lookup form" at bounding box center [369, 595] width 44 height 44
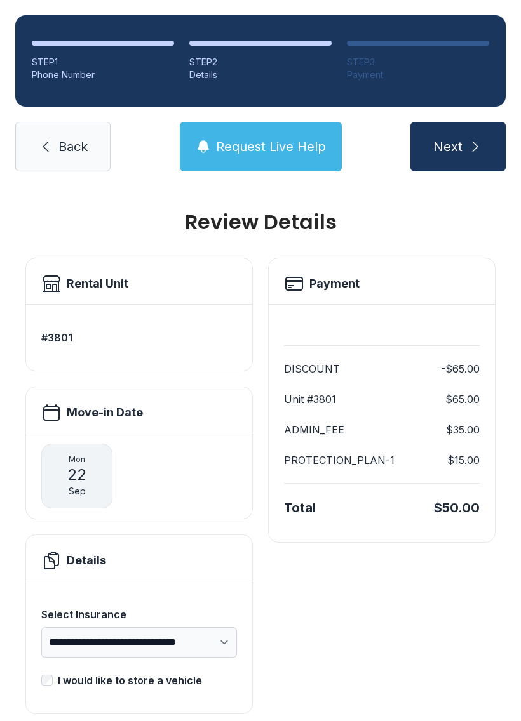
click at [67, 140] on span "Back" at bounding box center [72, 147] width 29 height 18
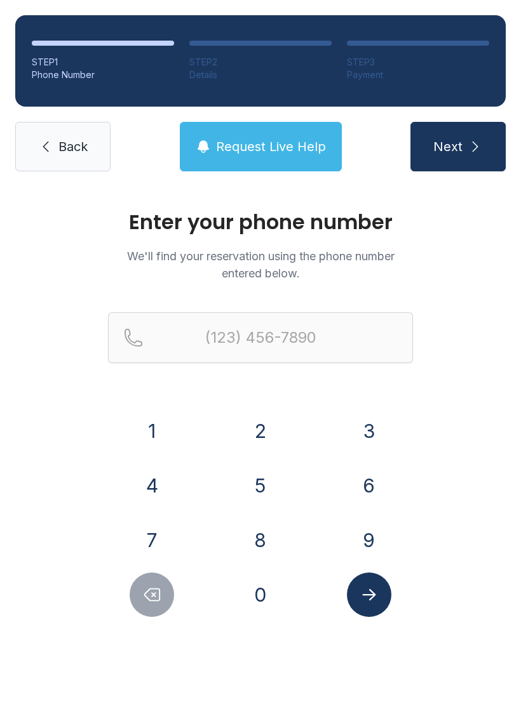
click at [267, 538] on button "8" at bounding box center [260, 540] width 44 height 44
click at [156, 484] on button "4" at bounding box center [152, 485] width 44 height 44
click at [363, 425] on button "3" at bounding box center [369, 431] width 44 height 44
click at [251, 542] on button "8" at bounding box center [260, 540] width 44 height 44
click at [164, 421] on button "1" at bounding box center [152, 431] width 44 height 44
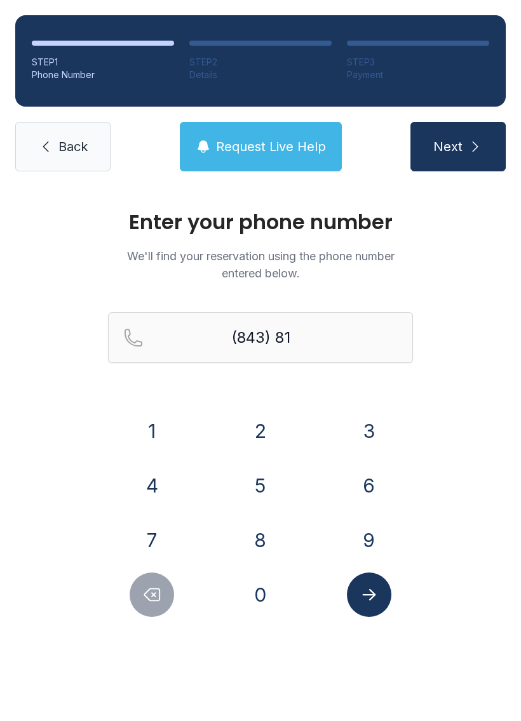
click at [248, 427] on button "2" at bounding box center [260, 431] width 44 height 44
click at [271, 498] on button "5" at bounding box center [260, 485] width 44 height 44
click at [349, 483] on button "6" at bounding box center [369, 485] width 44 height 44
click at [357, 485] on button "6" at bounding box center [369, 485] width 44 height 44
click at [258, 538] on button "8" at bounding box center [260, 540] width 44 height 44
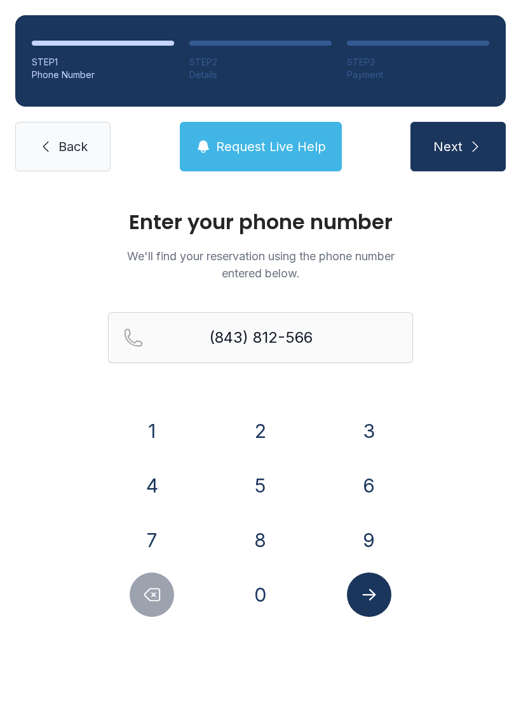
type input "[PHONE_NUMBER]"
click at [368, 595] on icon "Submit lookup form" at bounding box center [368, 594] width 13 height 11
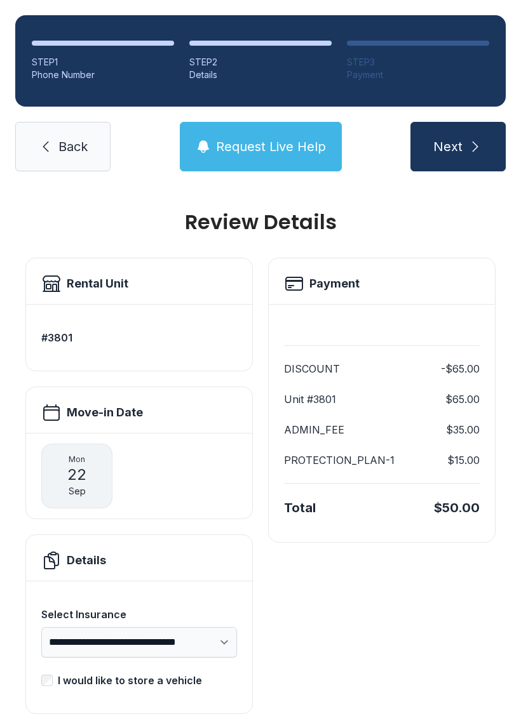
click at [89, 485] on div "[DATE]" at bounding box center [76, 476] width 71 height 65
click at [95, 423] on div "Move-in Date" at bounding box center [139, 410] width 226 height 46
click at [500, 696] on div "**********" at bounding box center [260, 476] width 521 height 578
click at [511, 721] on div "**********" at bounding box center [260, 476] width 521 height 578
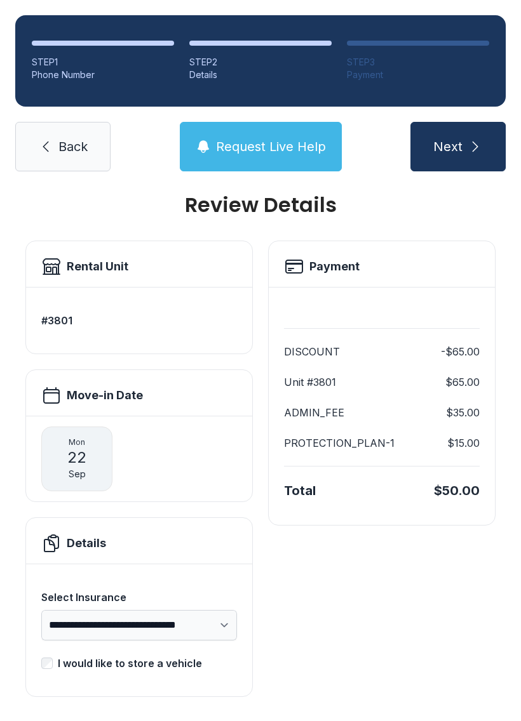
scroll to position [16, 0]
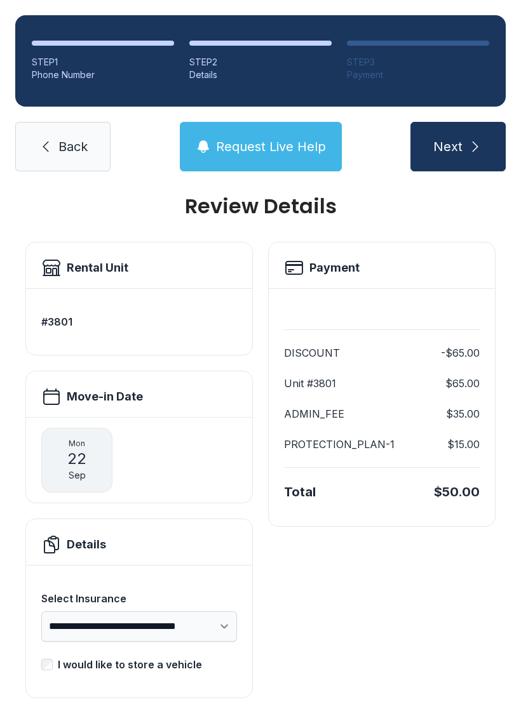
click at [76, 143] on span "Back" at bounding box center [72, 147] width 29 height 18
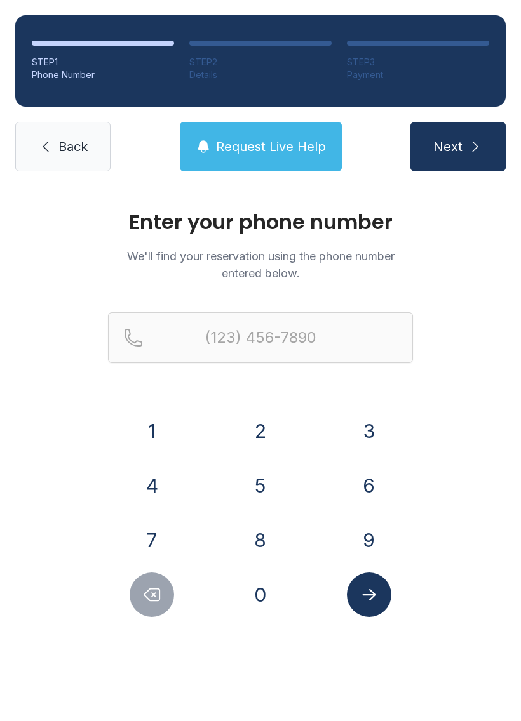
click at [89, 151] on link "Back" at bounding box center [62, 147] width 95 height 50
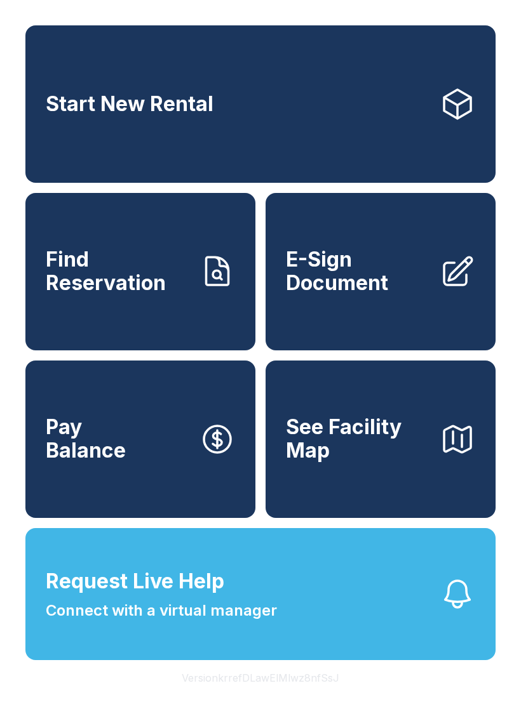
click at [393, 314] on link "E-Sign Document" at bounding box center [380, 271] width 230 height 157
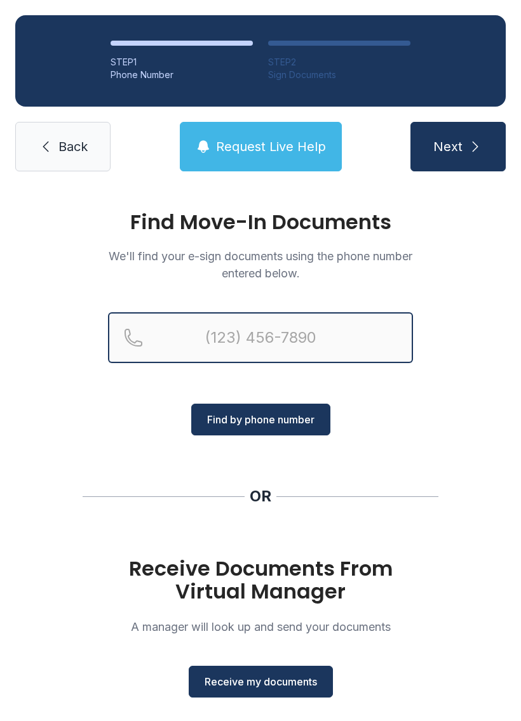
click at [236, 324] on input "Reservation phone number" at bounding box center [260, 337] width 305 height 51
type input "("
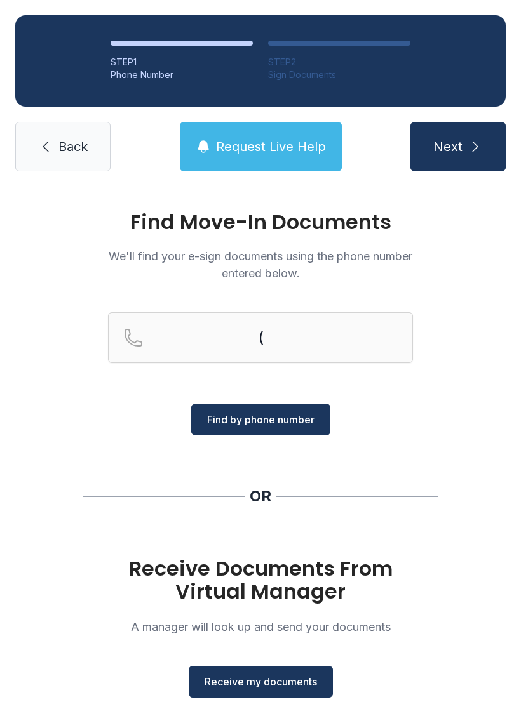
click at [277, 509] on div "Find Move-In Documents We'll find your e-sign documents using the phone number …" at bounding box center [260, 468] width 521 height 562
click at [268, 686] on span "Receive my documents" at bounding box center [260, 681] width 112 height 15
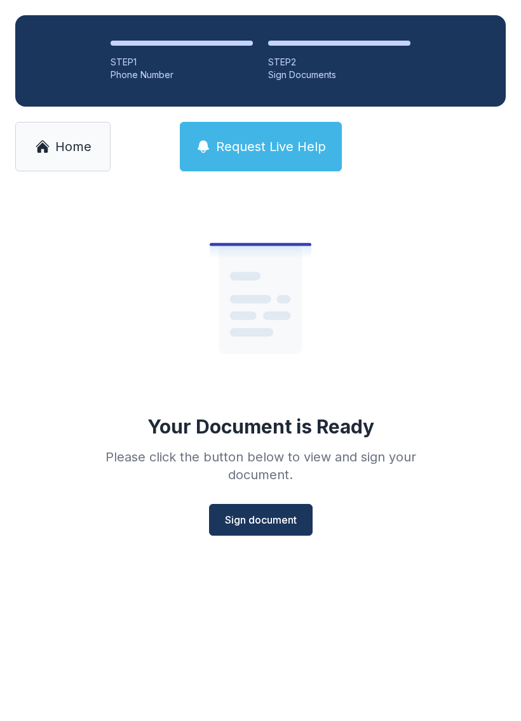
click at [266, 516] on span "Sign document" at bounding box center [261, 519] width 72 height 15
